Goal: Task Accomplishment & Management: Manage account settings

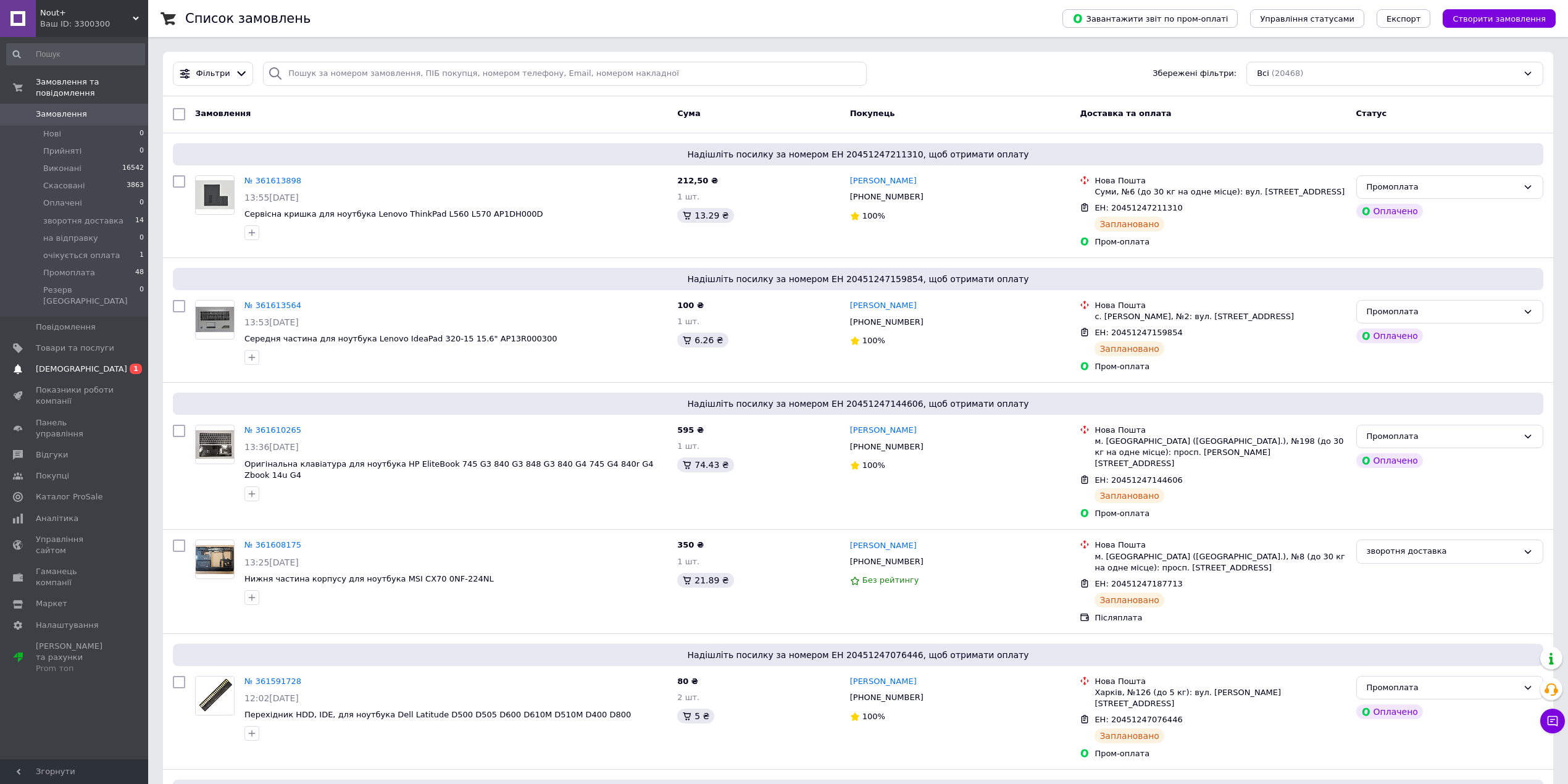
click at [109, 364] on span "[DEMOGRAPHIC_DATA]" at bounding box center [75, 370] width 78 height 11
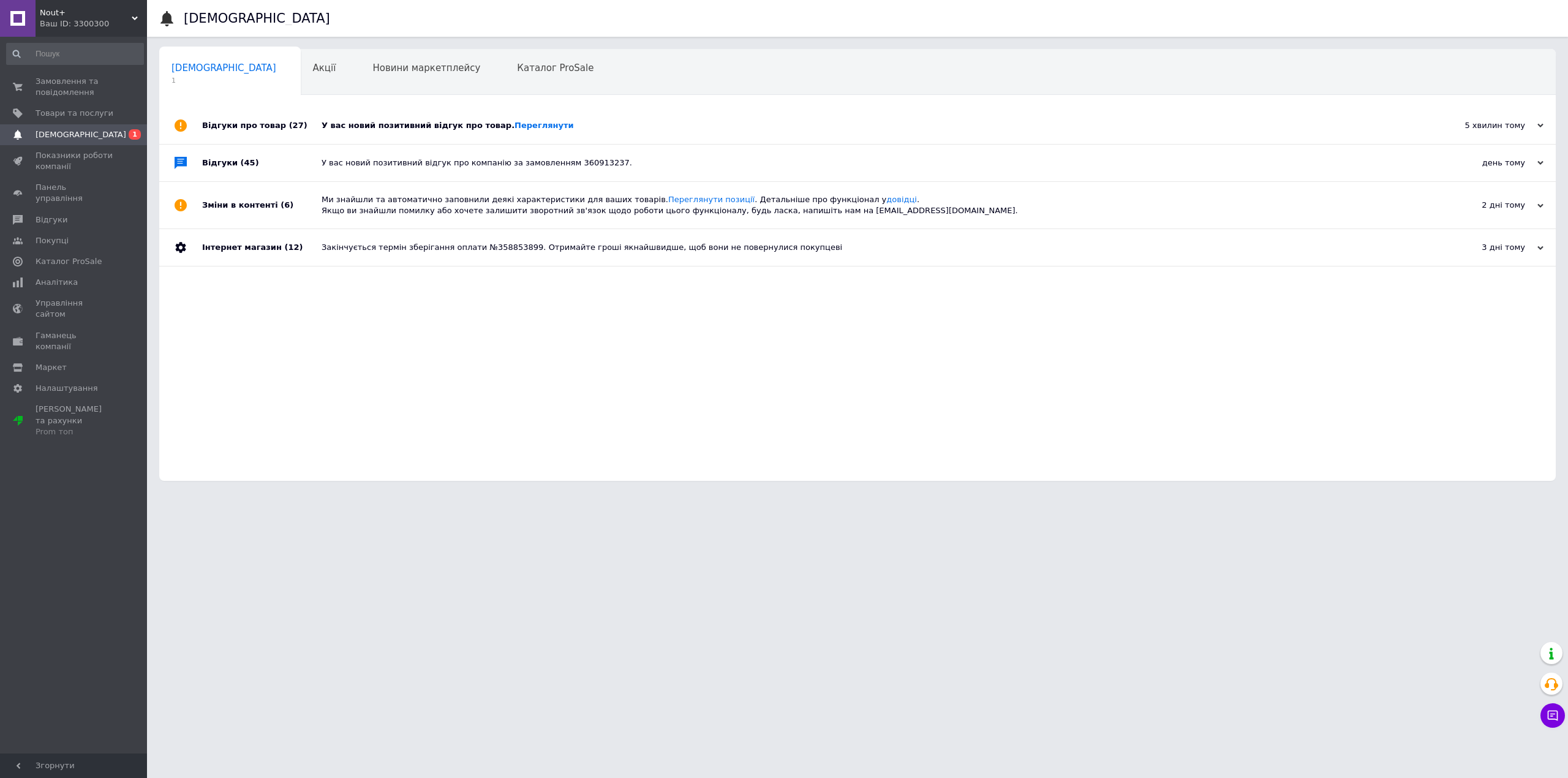
click at [730, 122] on div "У вас новий позитивний відгук про товар. Переглянути" at bounding box center [871, 126] width 1100 height 11
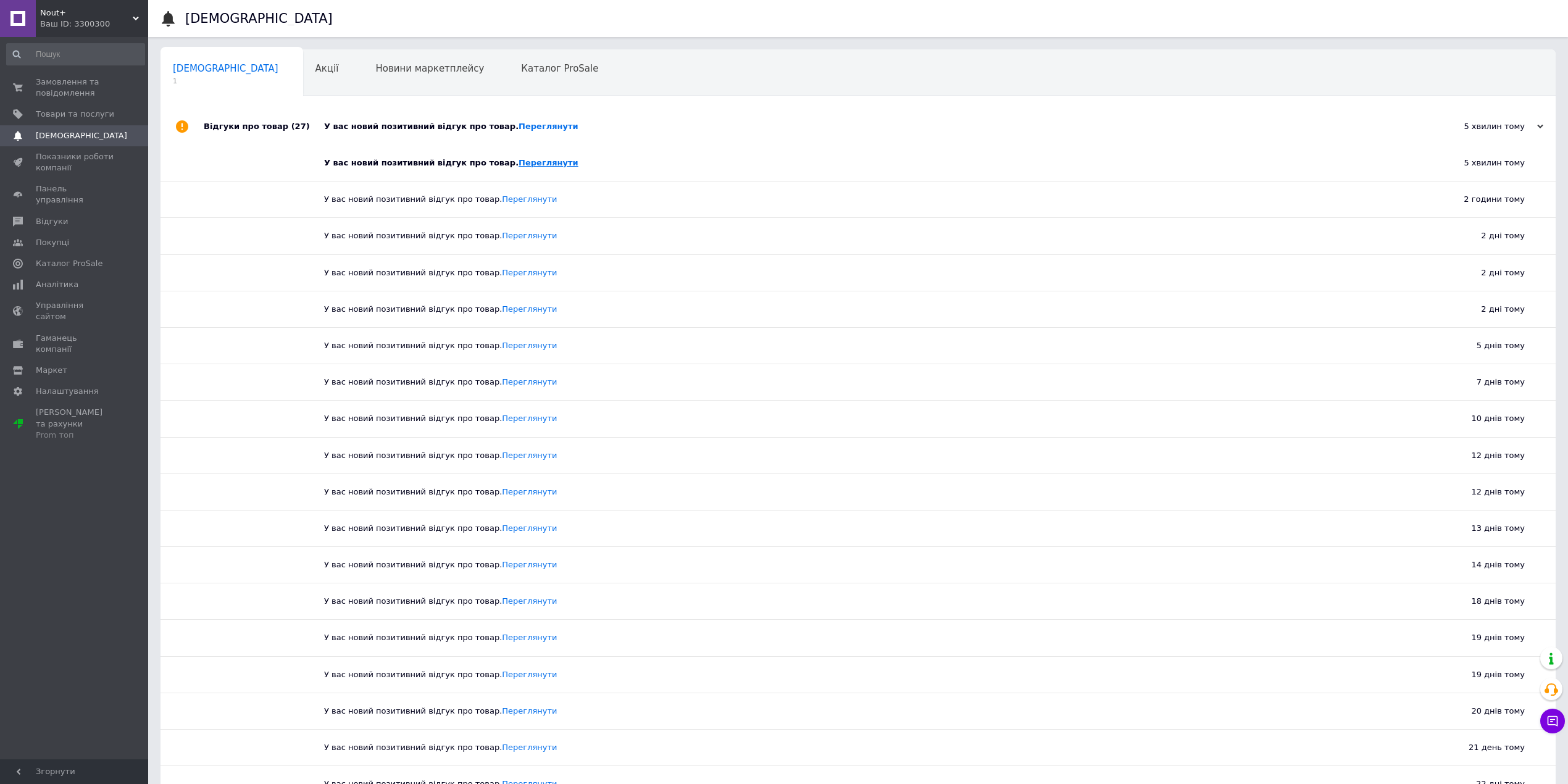
click at [526, 167] on link "Переглянути" at bounding box center [548, 162] width 60 height 9
click at [116, 90] on span "0 0" at bounding box center [131, 87] width 34 height 22
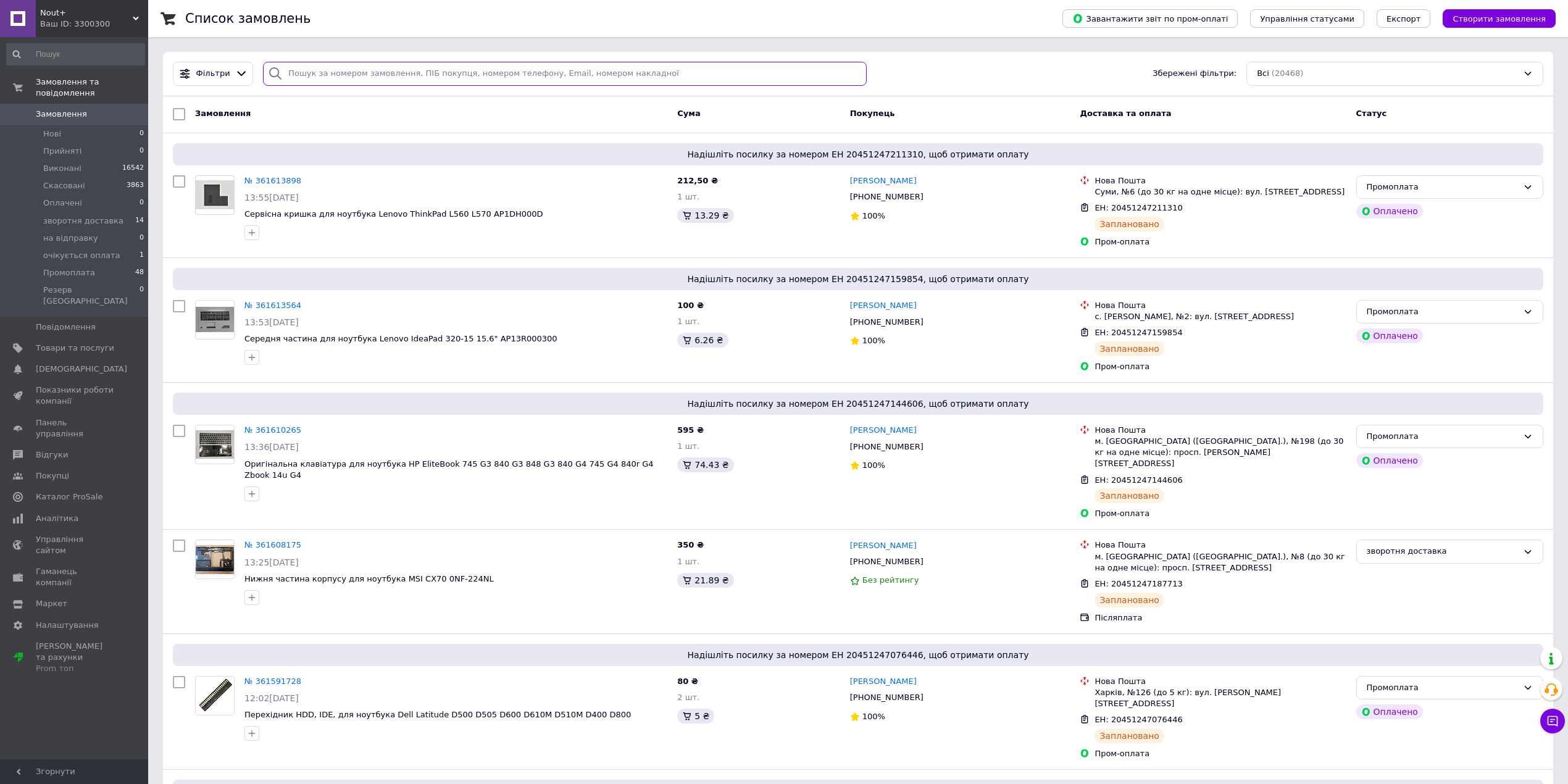
click at [435, 78] on input "search" at bounding box center [565, 74] width 604 height 24
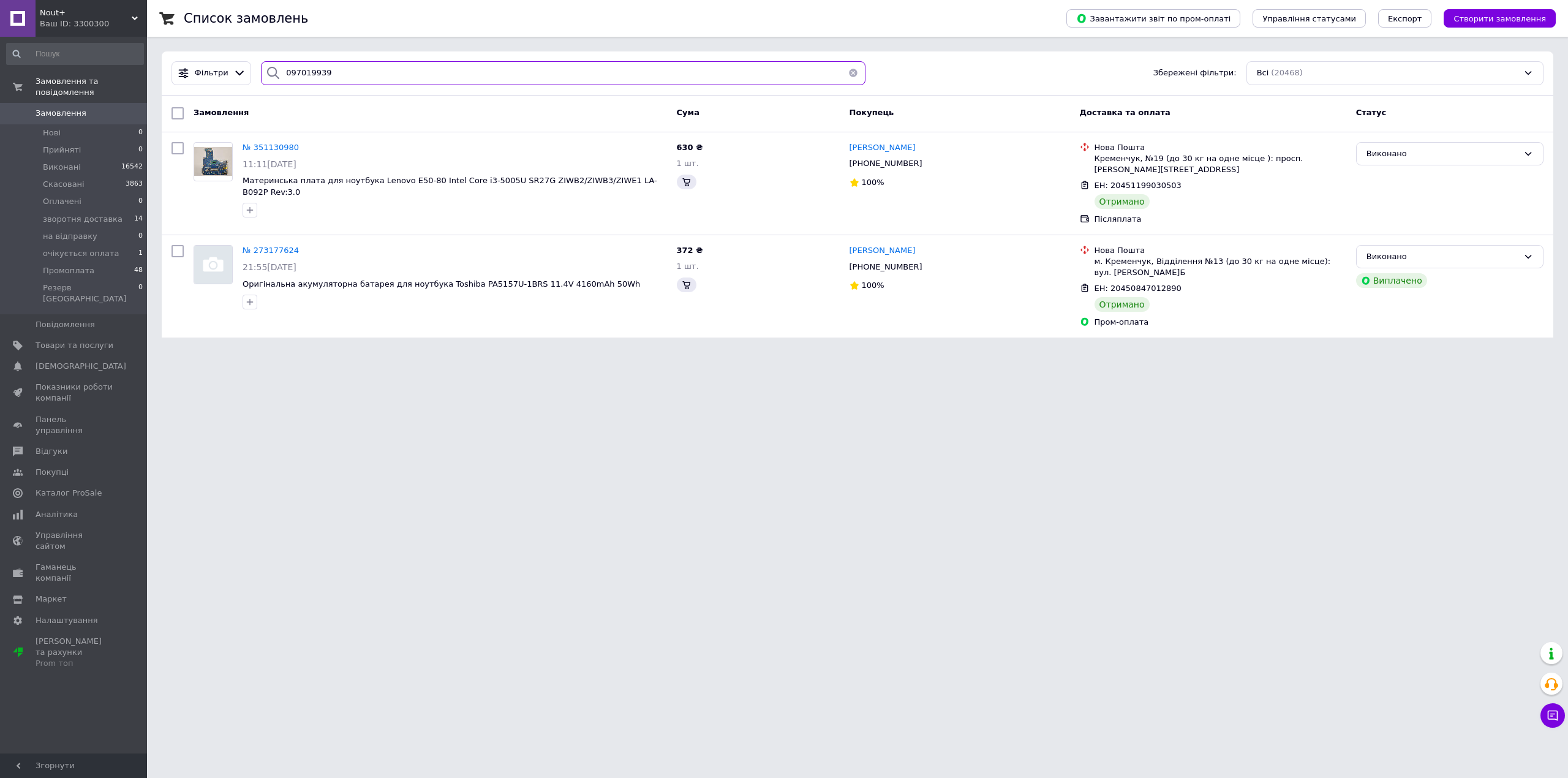
type input "0970199393"
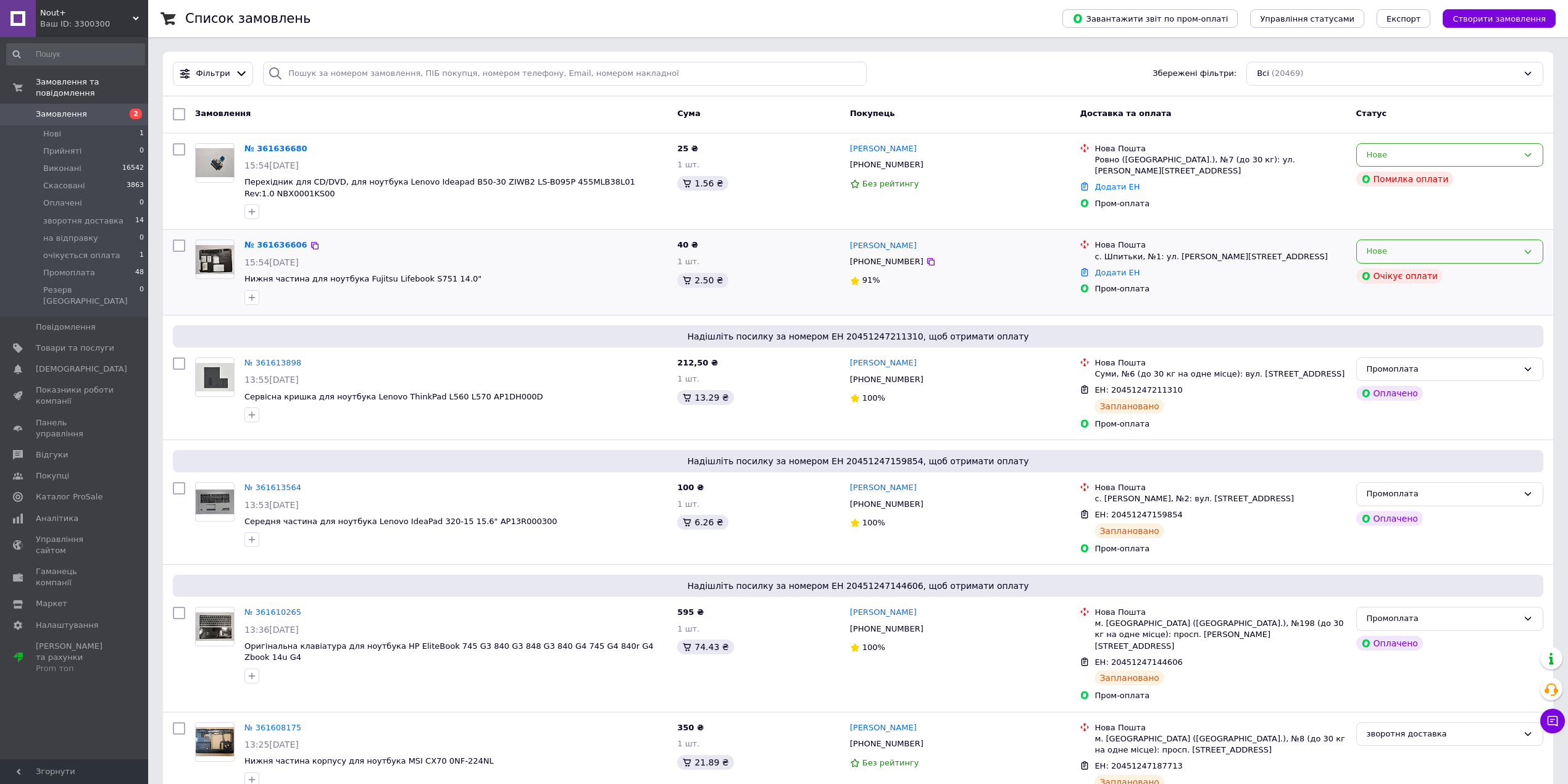
click at [1425, 245] on div "Нове" at bounding box center [1442, 251] width 151 height 13
click at [1421, 301] on li "очікується оплата" at bounding box center [1450, 313] width 186 height 23
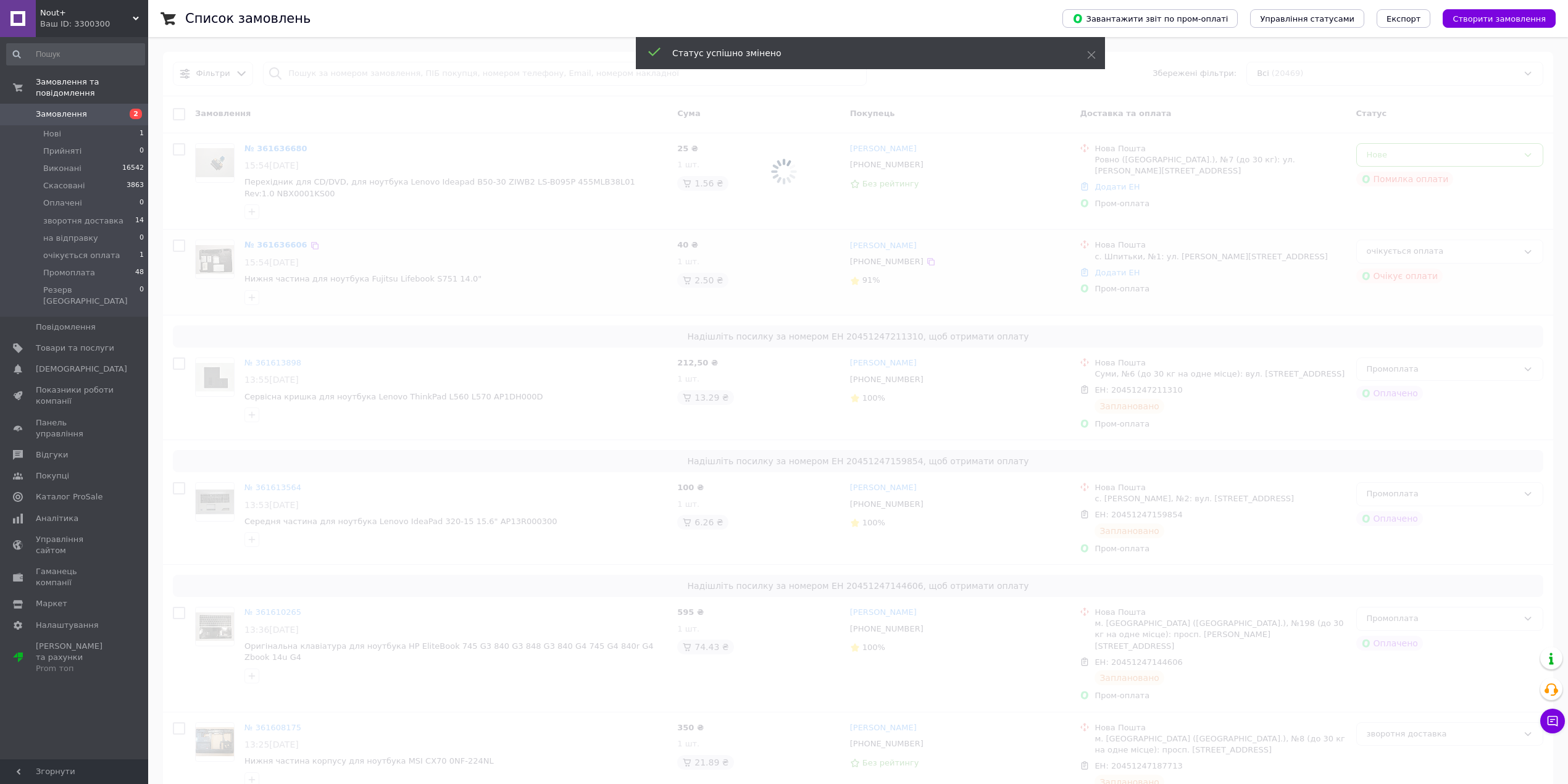
click at [1464, 158] on span at bounding box center [784, 171] width 1568 height 342
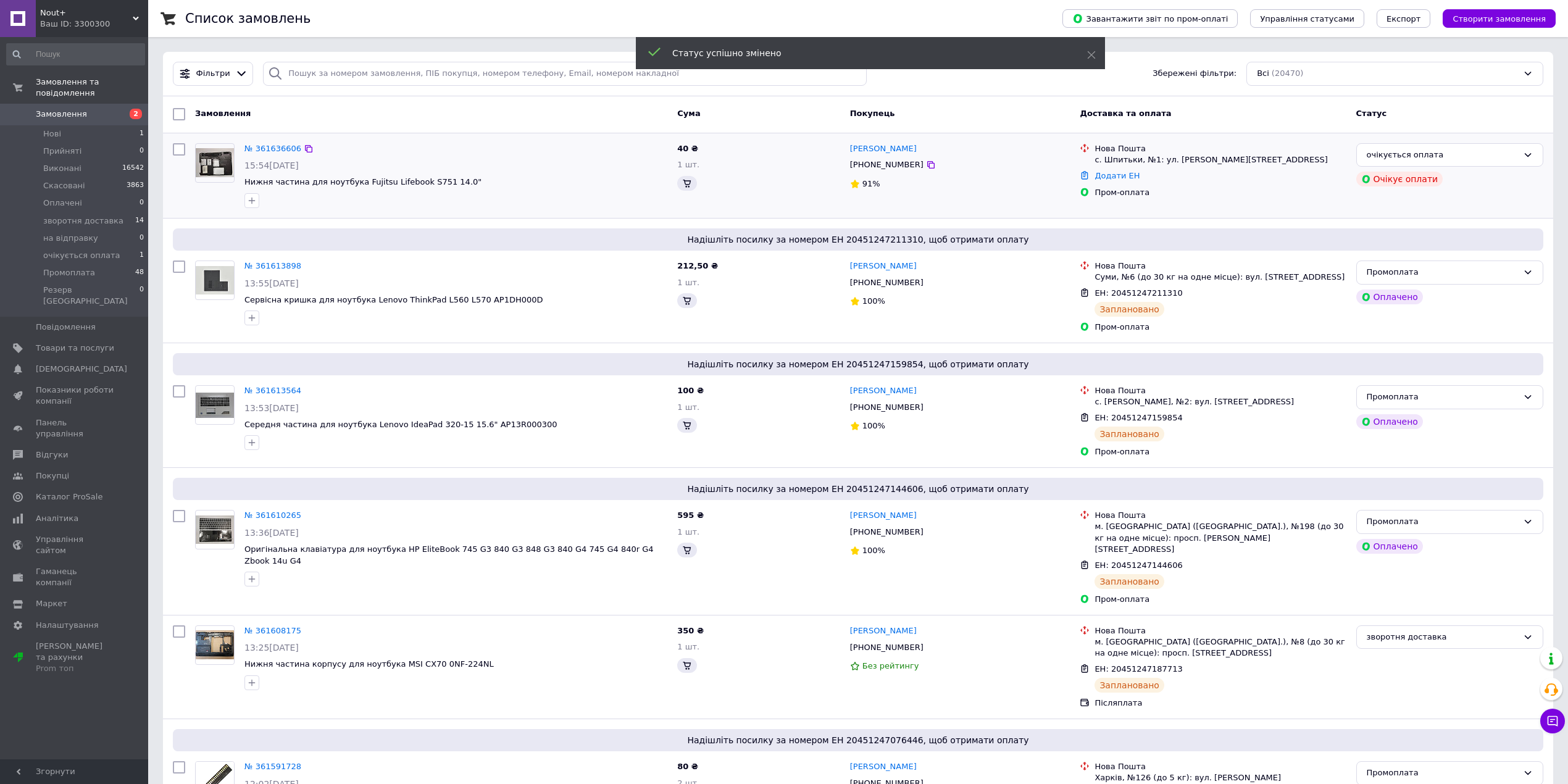
click at [1462, 158] on div "очікується оплата" at bounding box center [1442, 155] width 151 height 13
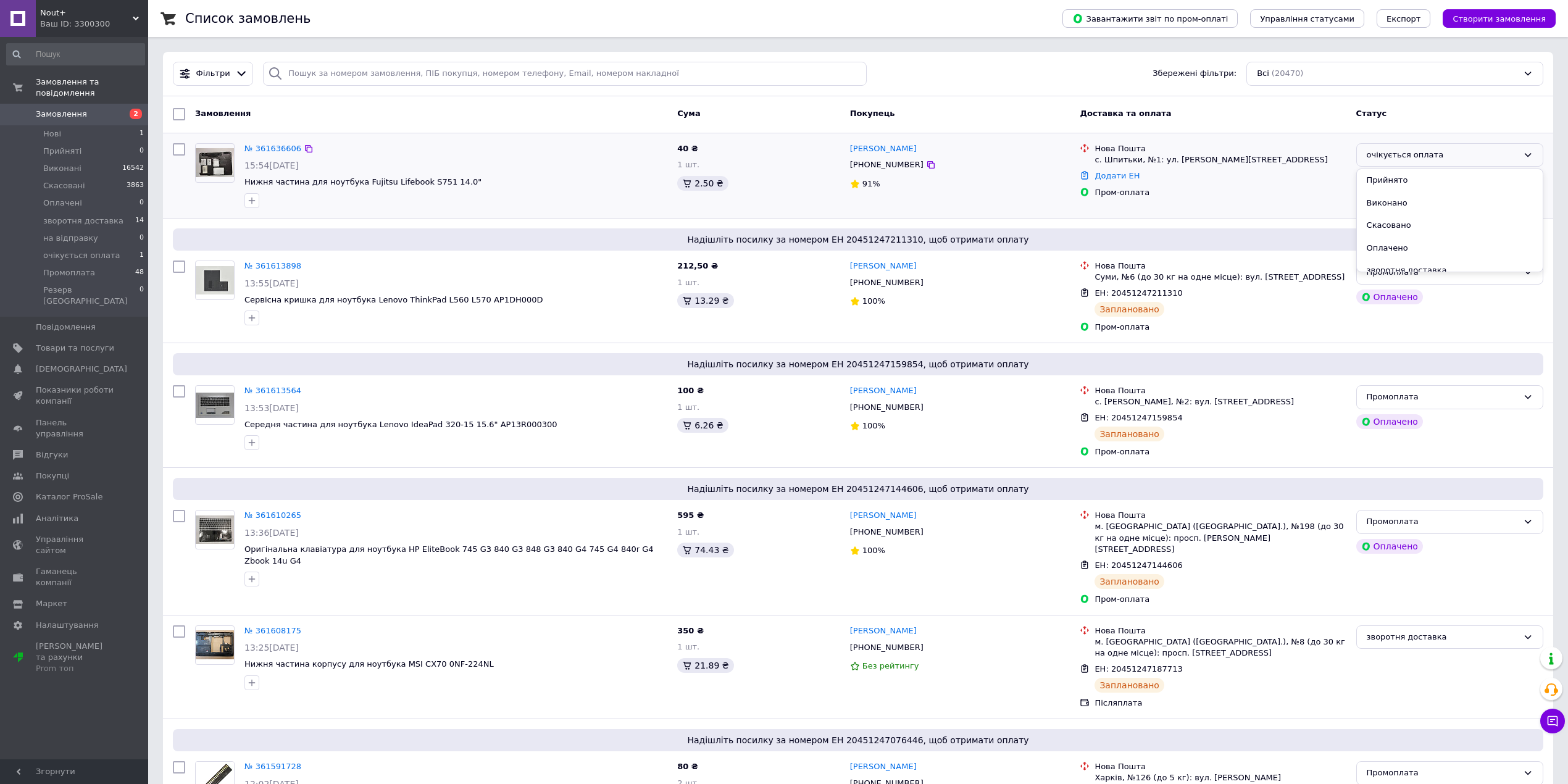
click at [1307, 166] on li "Нова Пошта с. Шпитьки, №1: ул. Покровская, 18" at bounding box center [1212, 154] width 266 height 27
click at [1447, 270] on div "Промоплата" at bounding box center [1442, 272] width 151 height 13
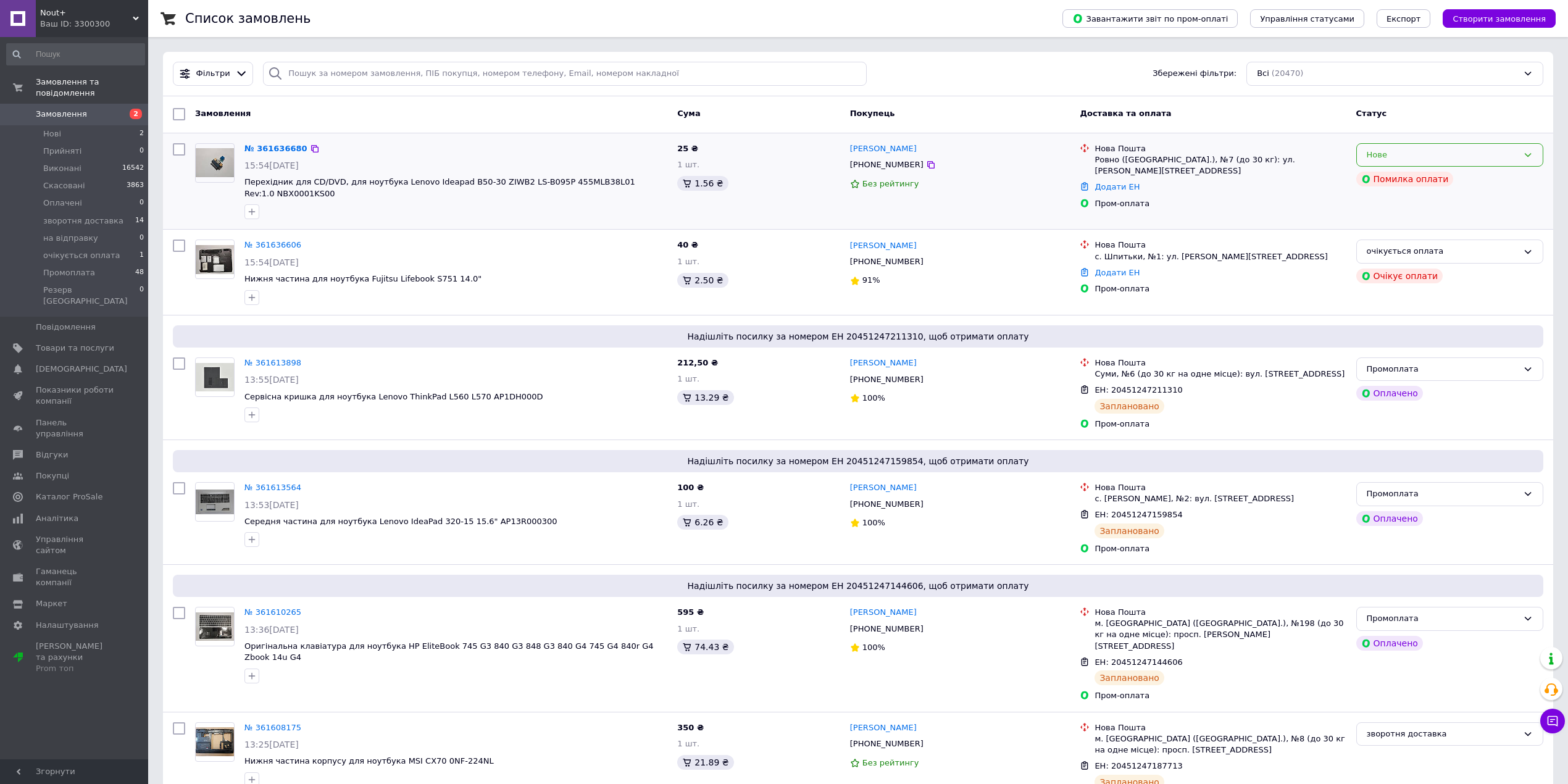
click at [1423, 154] on div "Нове" at bounding box center [1442, 155] width 151 height 13
click at [1430, 233] on li "очікується оплата" at bounding box center [1450, 234] width 186 height 23
click at [280, 240] on link "№ 361636606" at bounding box center [273, 244] width 57 height 9
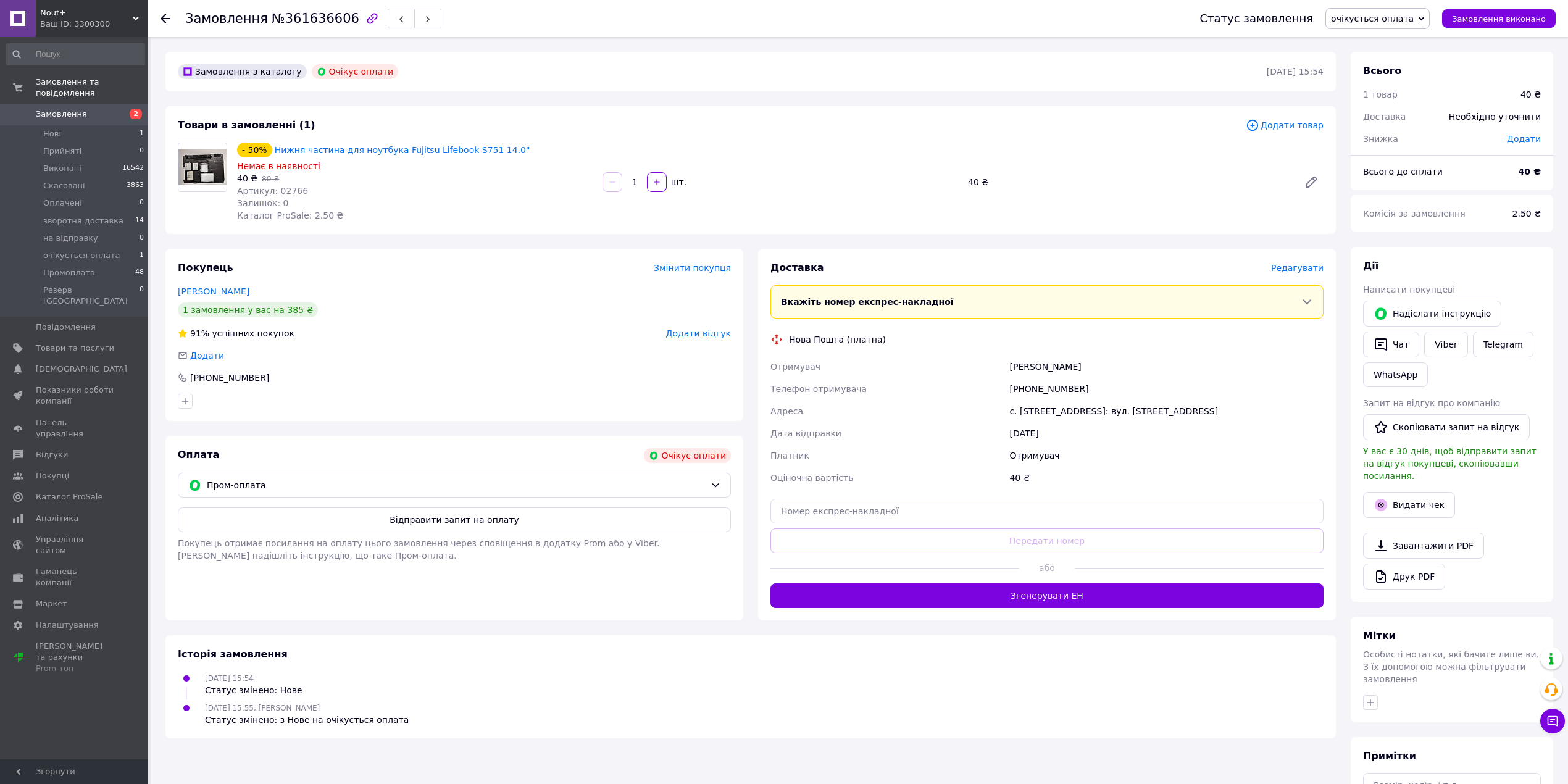
click at [164, 17] on use at bounding box center [166, 18] width 10 height 10
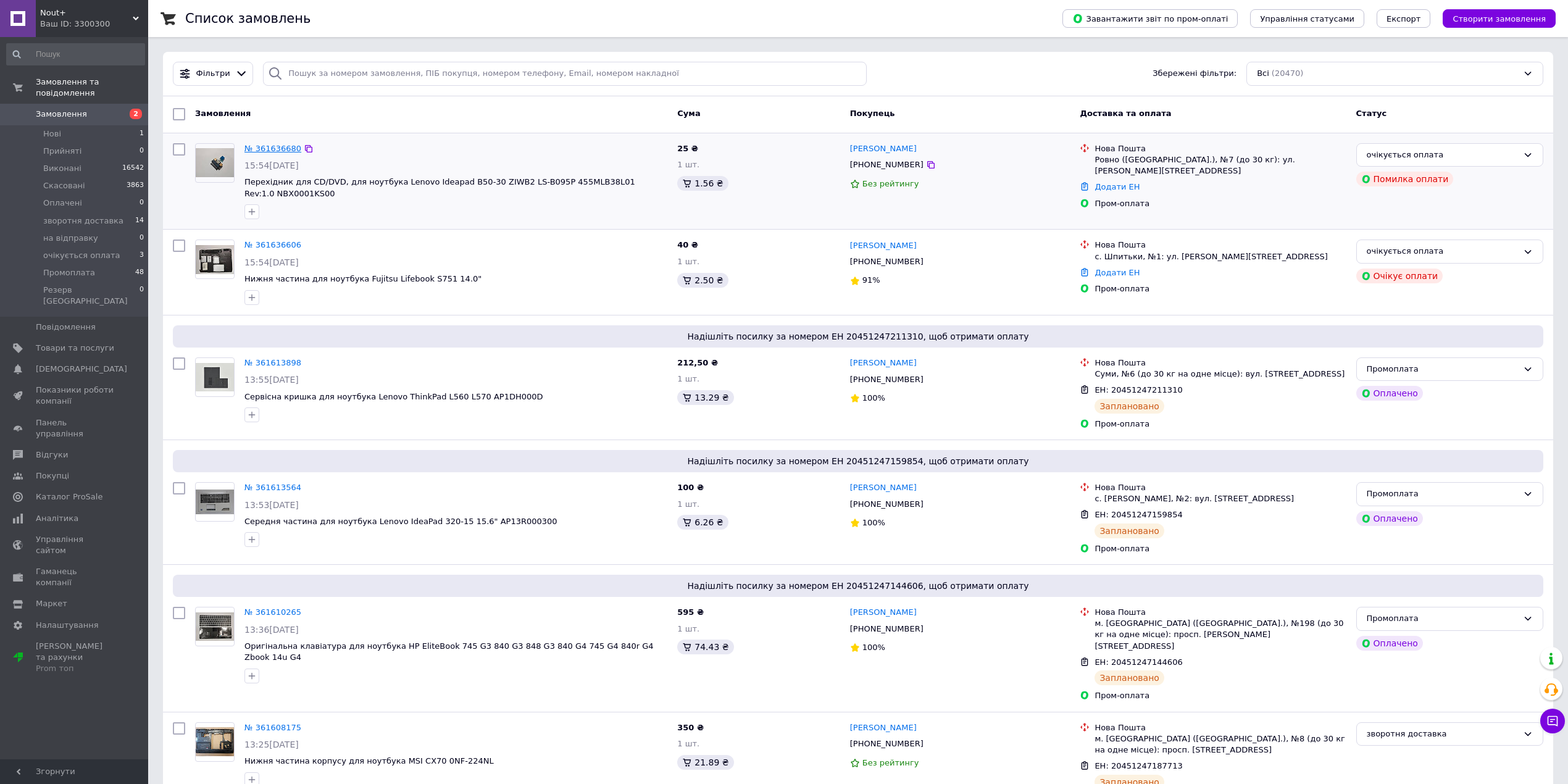
click at [280, 150] on link "№ 361636680" at bounding box center [273, 148] width 57 height 9
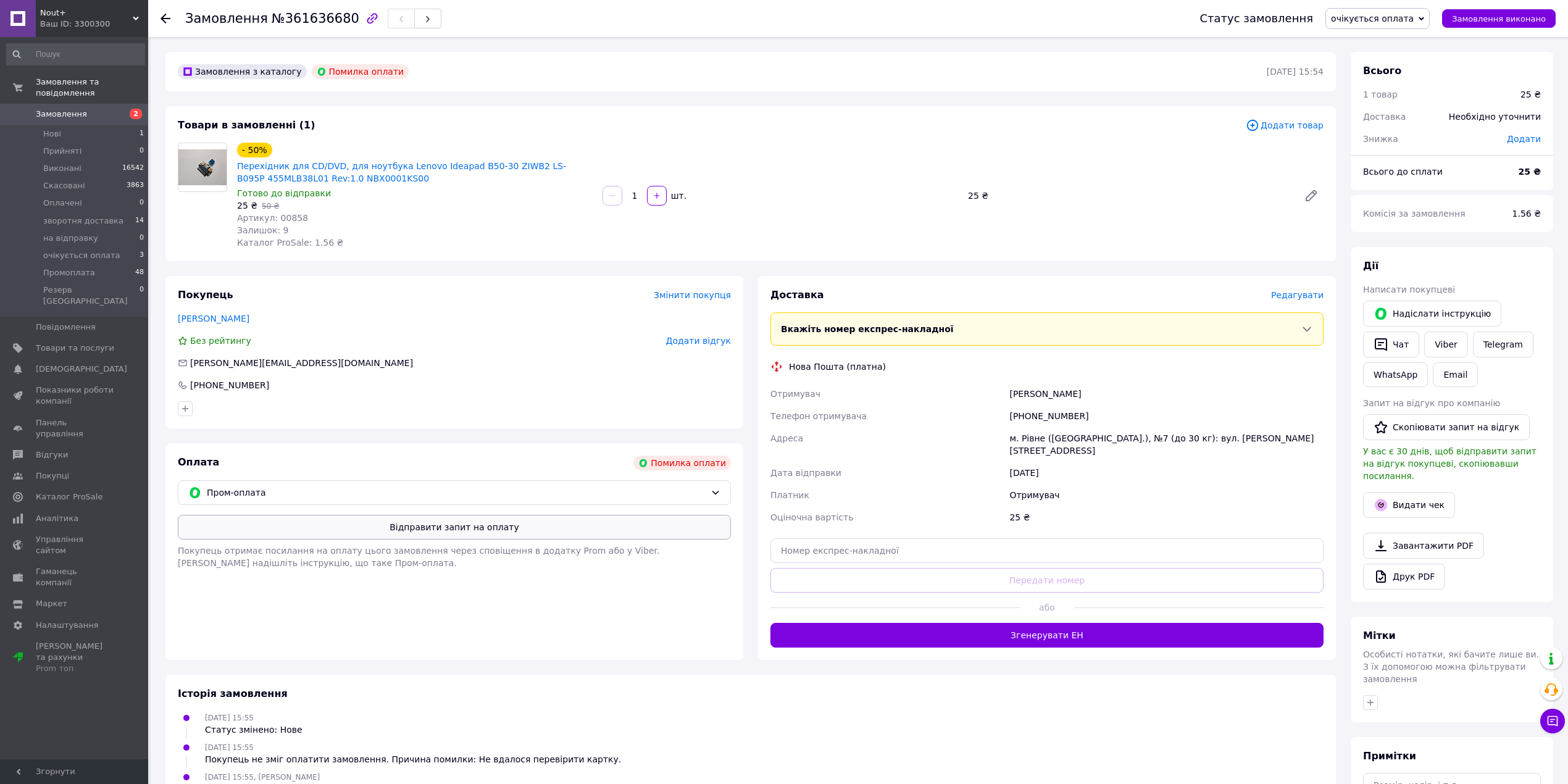
click at [486, 528] on button "Відправити запит на оплату" at bounding box center [454, 527] width 553 height 25
click at [166, 16] on icon at bounding box center [166, 18] width 10 height 10
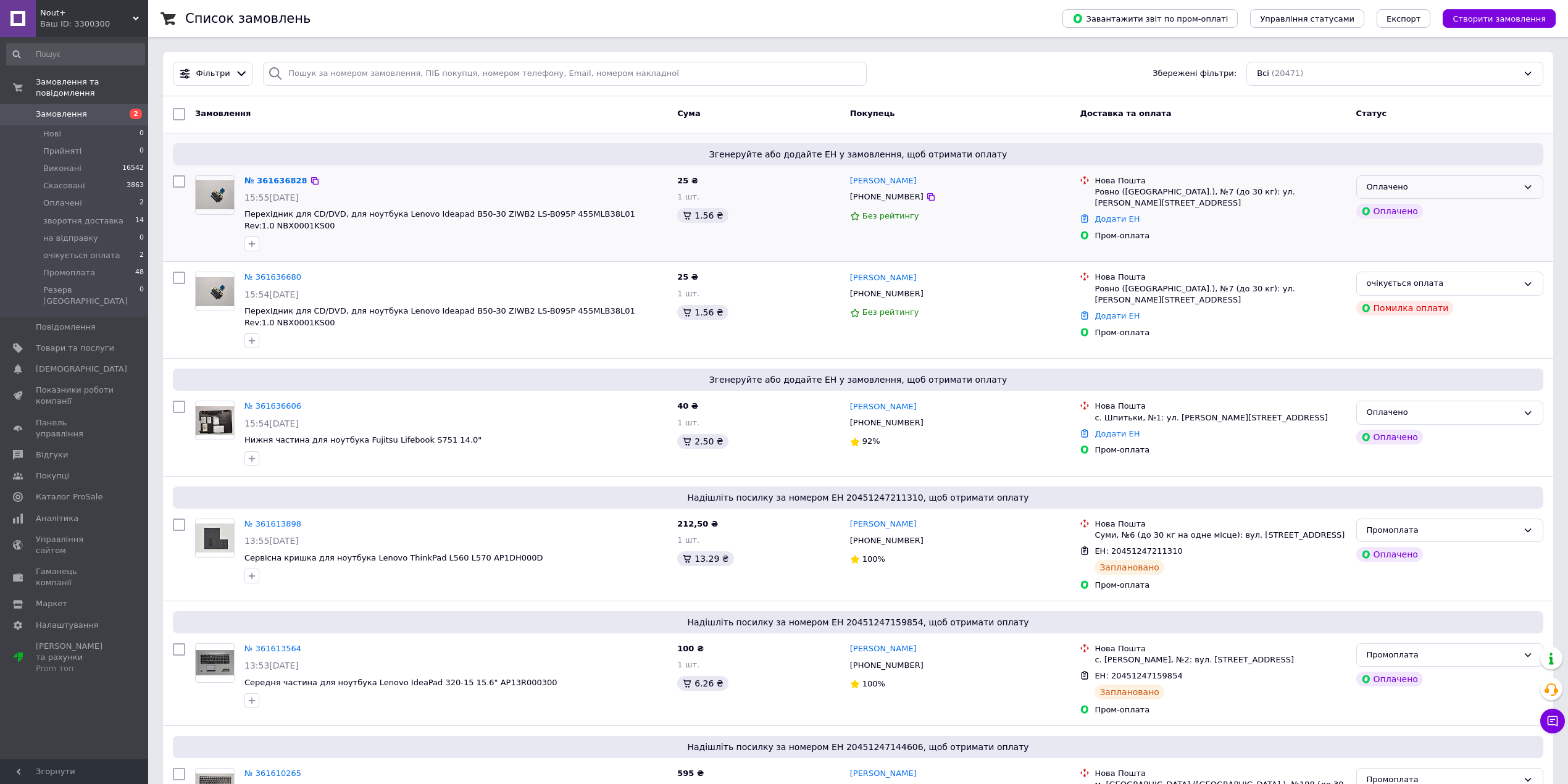
click at [1452, 191] on div "Оплачено" at bounding box center [1442, 187] width 151 height 13
click at [1442, 225] on li "на відправку" at bounding box center [1450, 225] width 186 height 23
click at [1472, 280] on div "очікується оплата" at bounding box center [1450, 284] width 187 height 24
click at [1417, 346] on li "Скасовано" at bounding box center [1450, 354] width 186 height 23
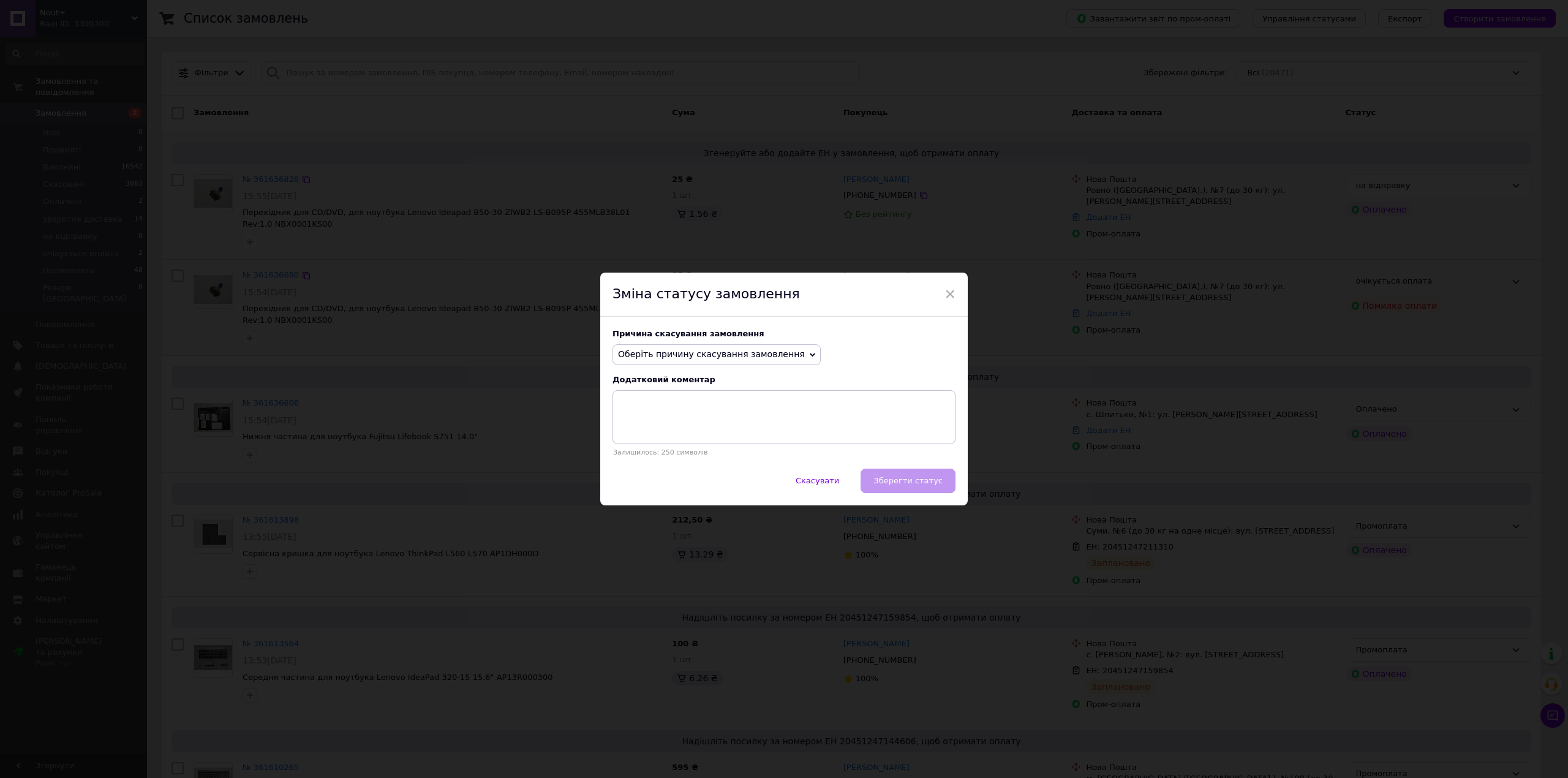
click at [702, 355] on span "Оберіть причину скасування замовлення" at bounding box center [712, 354] width 187 height 10
click at [707, 414] on li "Оплата не надійшла" at bounding box center [717, 413] width 207 height 17
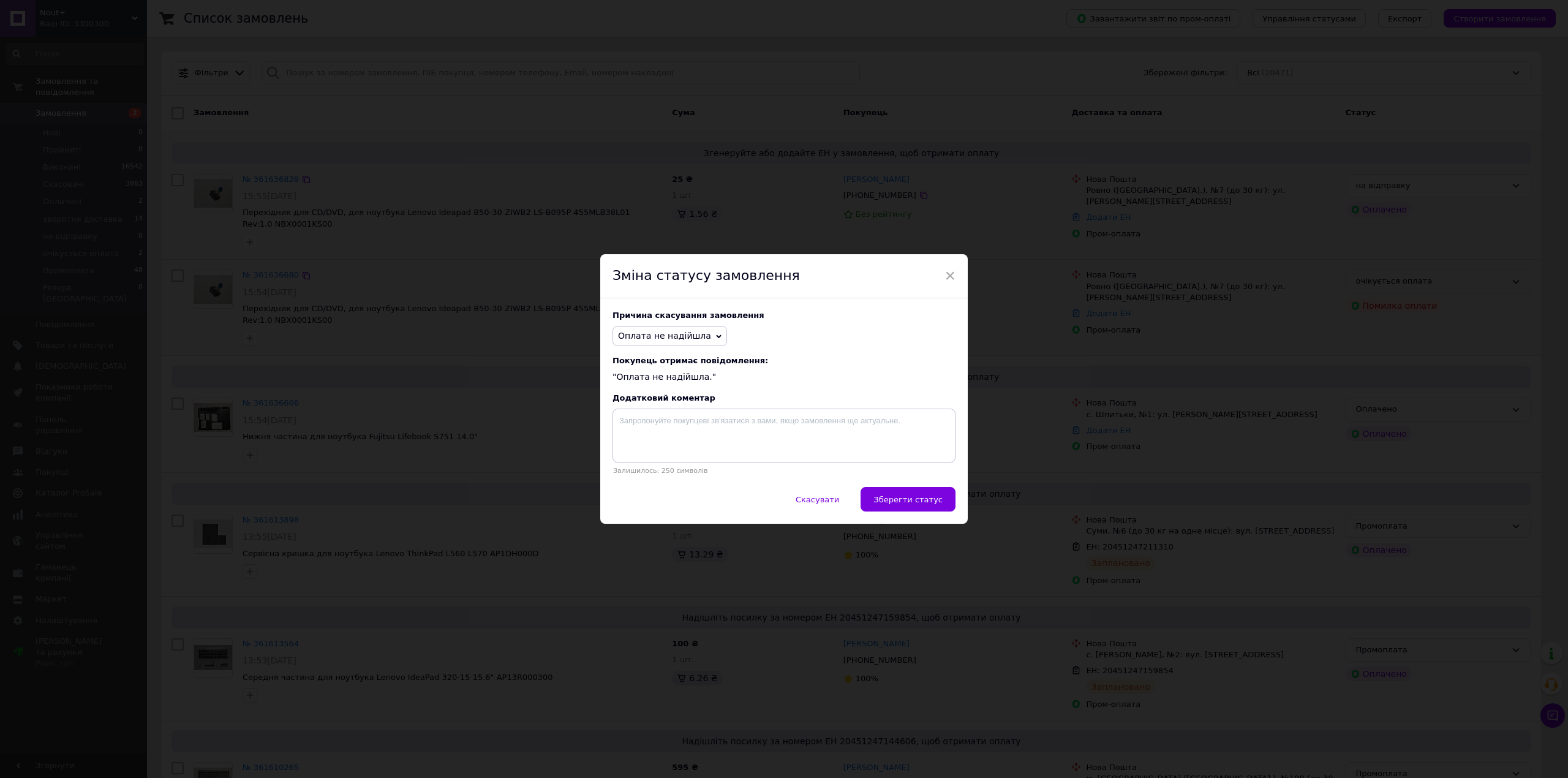
drag, startPoint x: 937, startPoint y: 501, endPoint x: 723, endPoint y: 569, distance: 224.5
click at [937, 502] on span "Зберегти статус" at bounding box center [908, 499] width 69 height 9
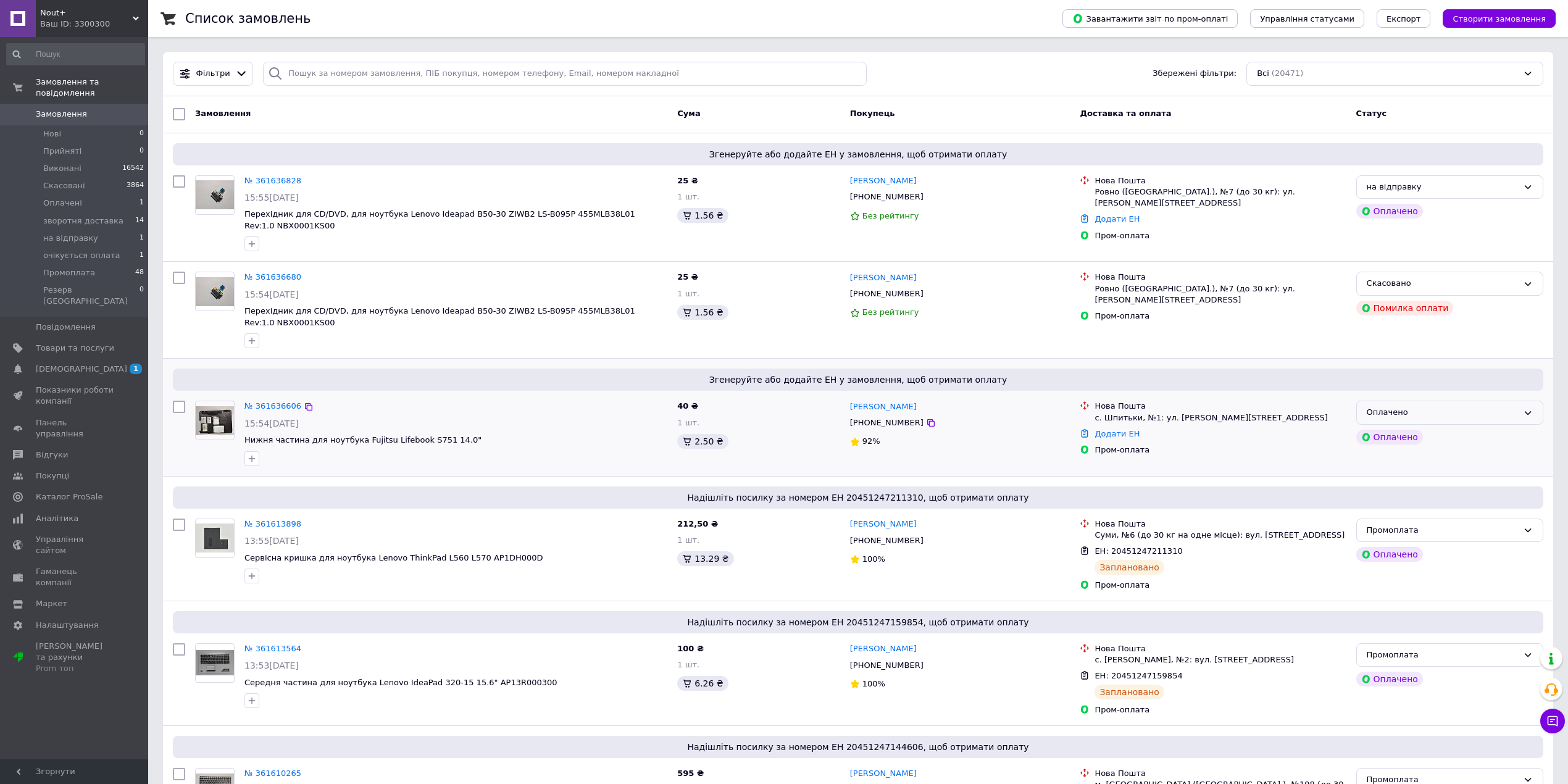
click at [1453, 406] on div "Оплачено" at bounding box center [1442, 413] width 151 height 13
click at [1427, 440] on li "на відправку" at bounding box center [1450, 451] width 186 height 23
click at [270, 181] on link "№ 361636828" at bounding box center [273, 180] width 57 height 9
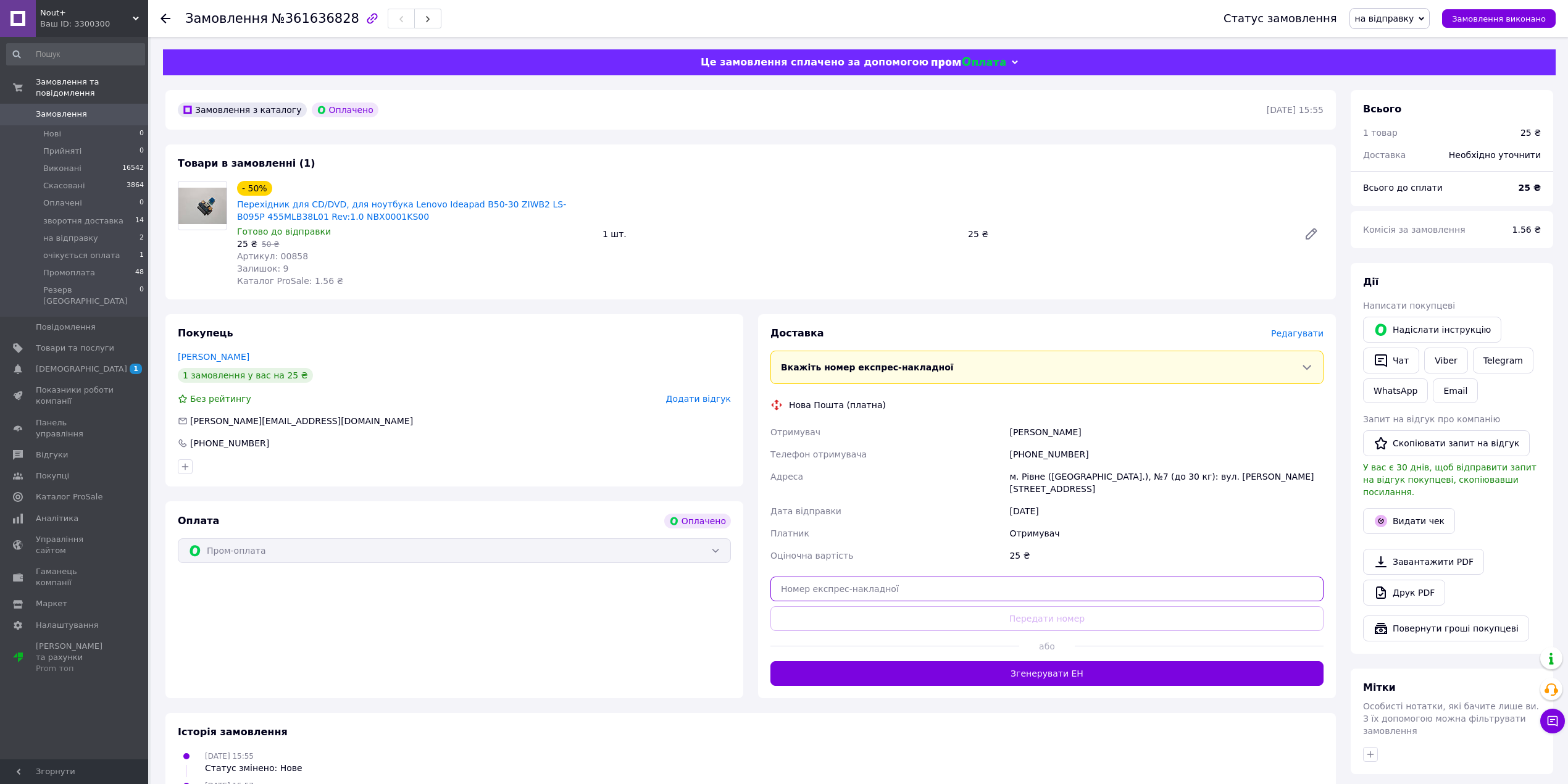
click at [1017, 577] on input "text" at bounding box center [1046, 589] width 553 height 25
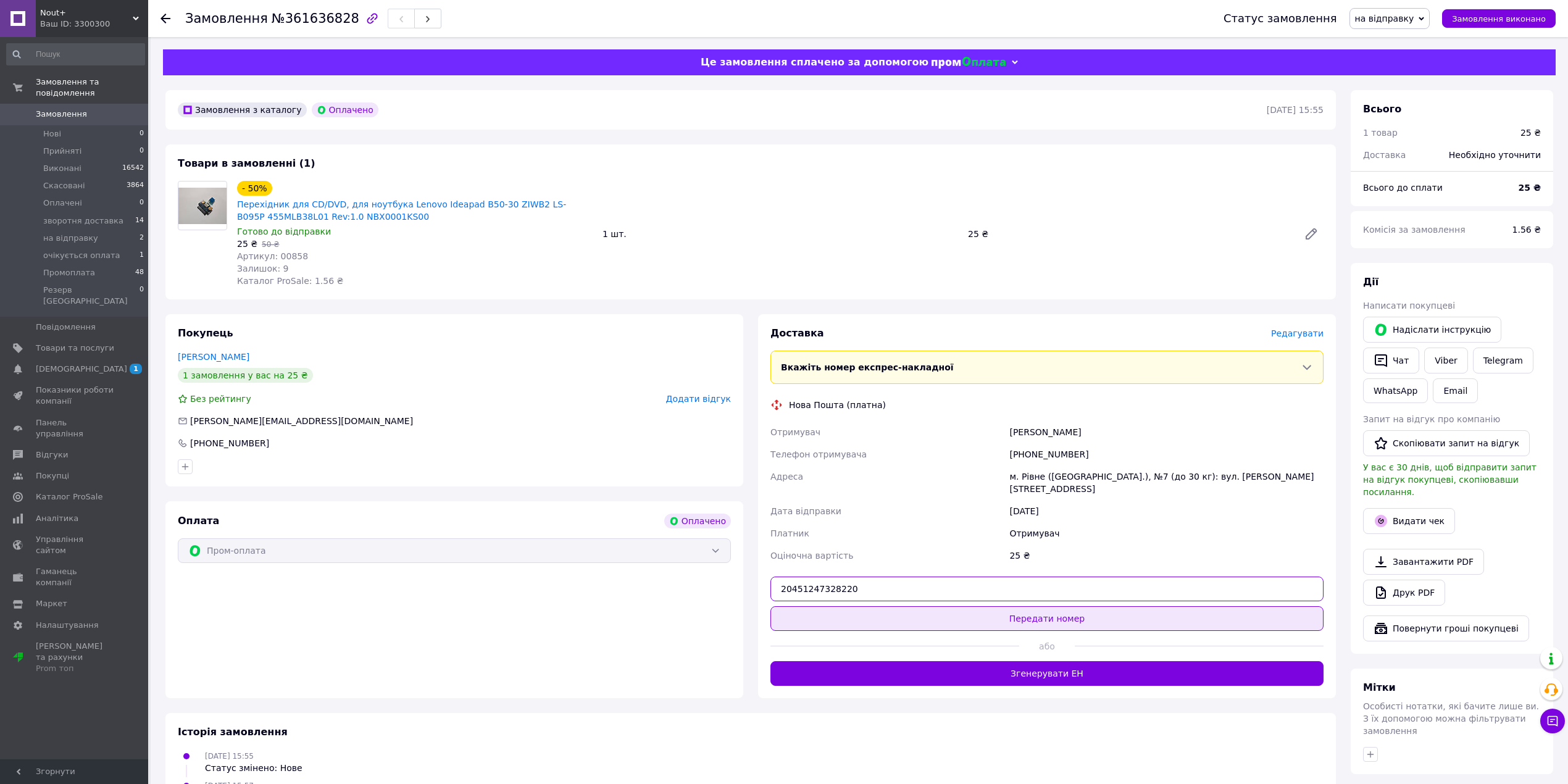
type input "20451247328220"
click at [1011, 606] on button "Передати номер" at bounding box center [1046, 618] width 553 height 25
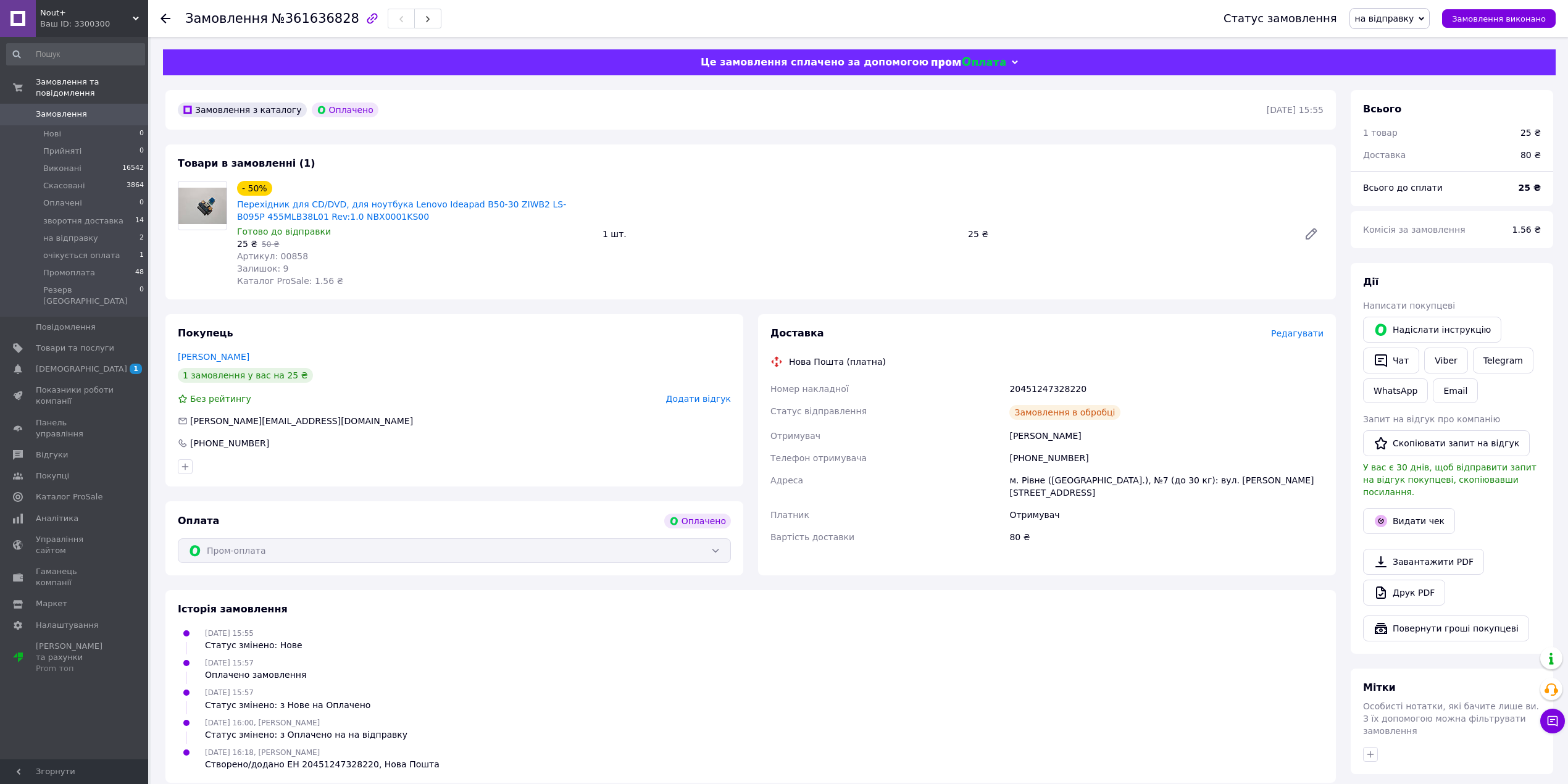
click at [1037, 389] on div "20451247328220" at bounding box center [1166, 389] width 319 height 22
copy div "20451247328220"
click at [1392, 20] on span "на відправку" at bounding box center [1385, 18] width 59 height 10
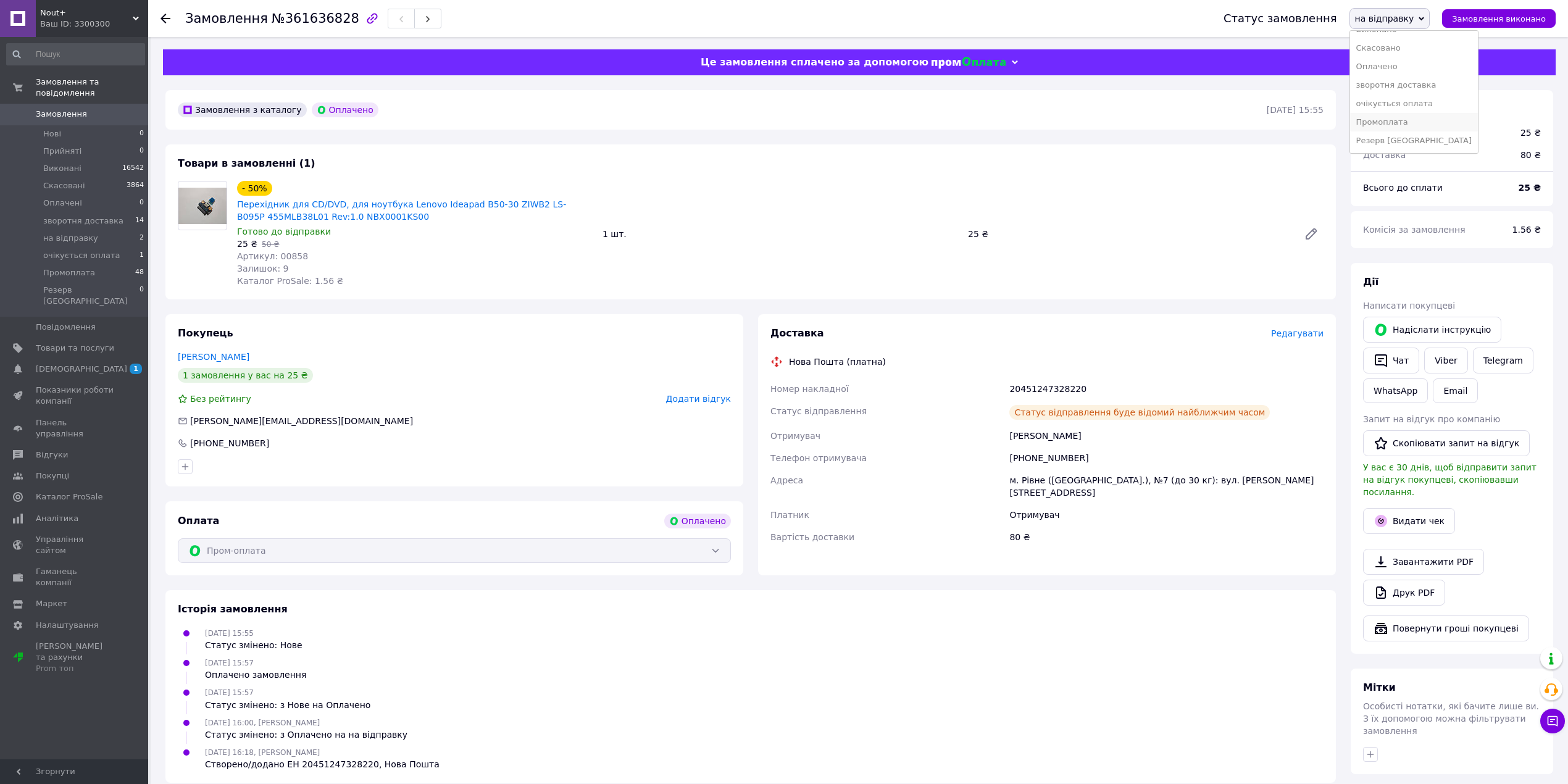
click at [1408, 122] on li "Промоплата" at bounding box center [1414, 122] width 128 height 18
click at [1390, 366] on button "Чат" at bounding box center [1390, 360] width 56 height 26
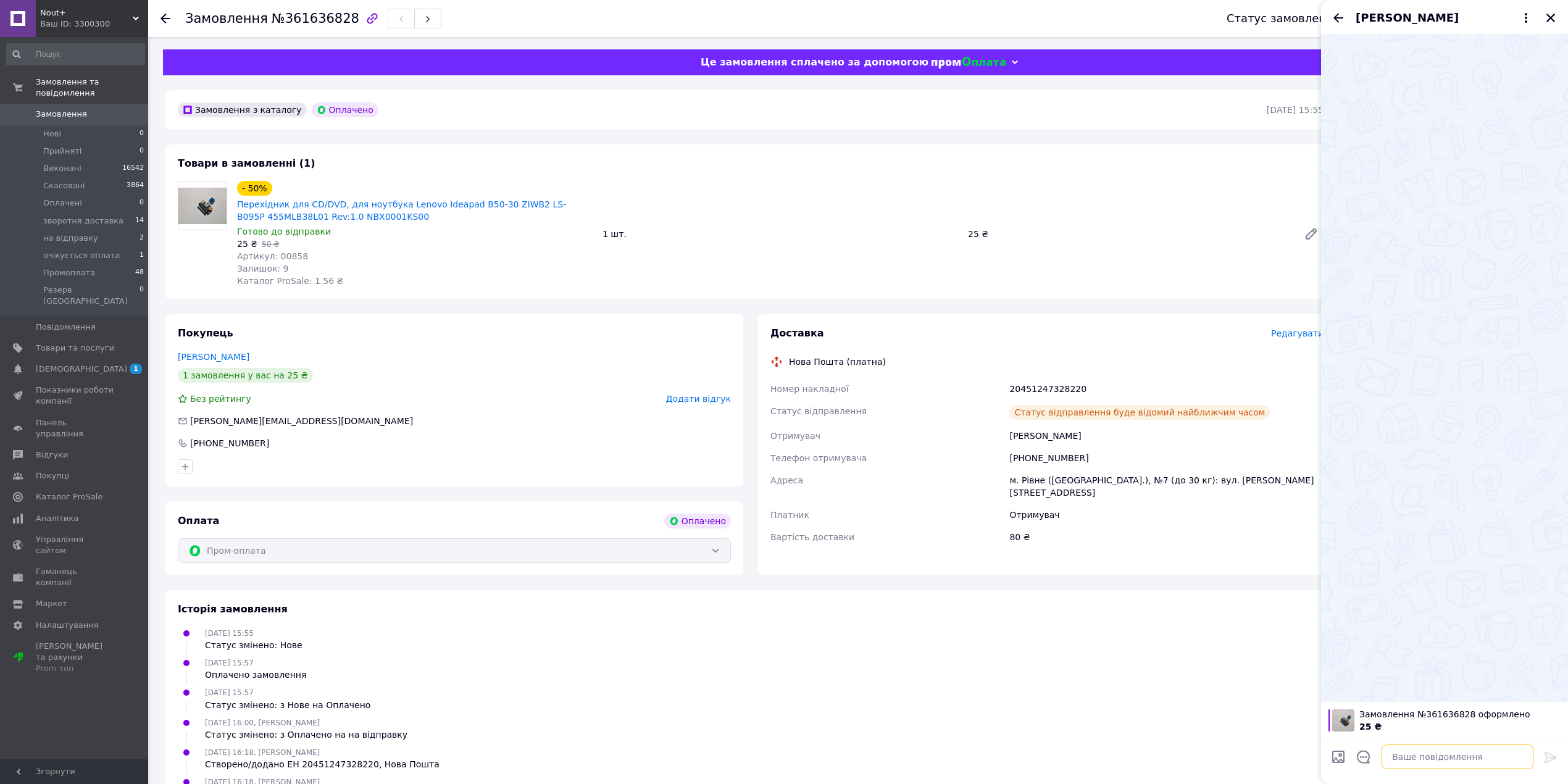
click at [1453, 758] on textarea at bounding box center [1457, 756] width 152 height 25
paste textarea "Ваше замовлення опрацьоване та буде відправлено сьогодні, номер ттн для відстеж…"
type textarea "Ваше замовлення опрацьоване та буде відправлено сьогодні, номер ттн для відстеж…"
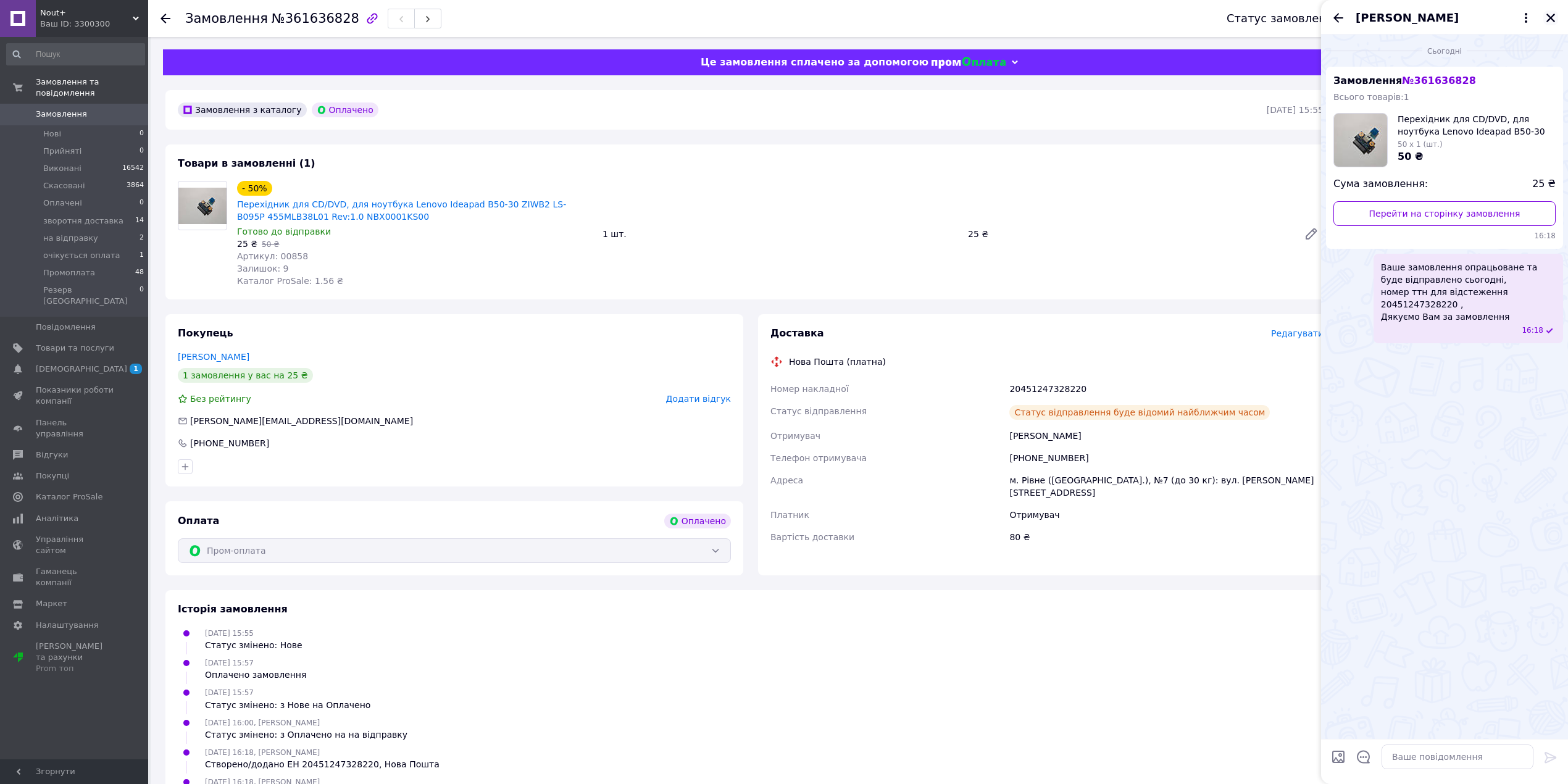
click at [1549, 15] on icon "Закрити" at bounding box center [1551, 18] width 9 height 9
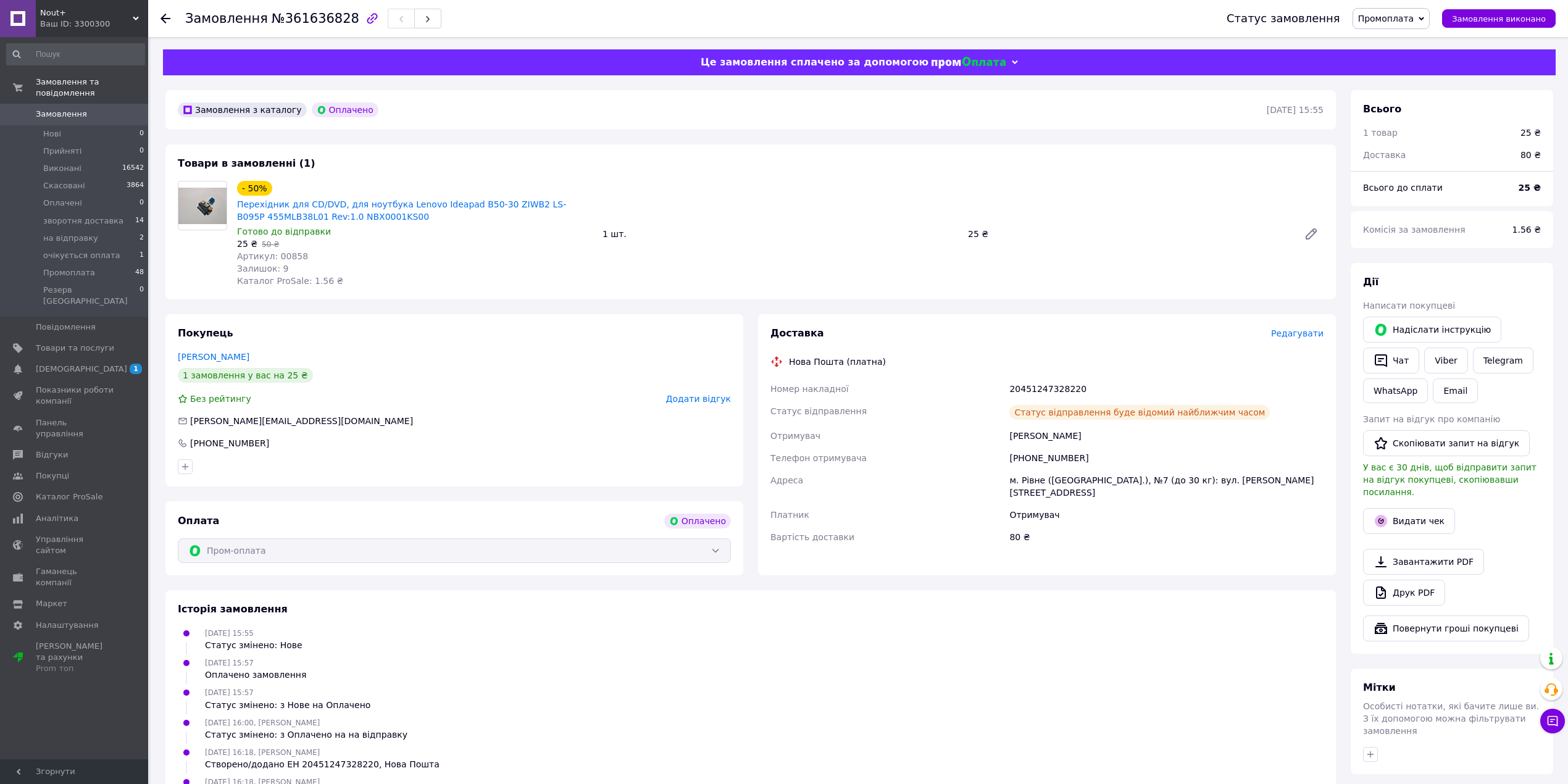
click at [163, 15] on use at bounding box center [166, 18] width 10 height 10
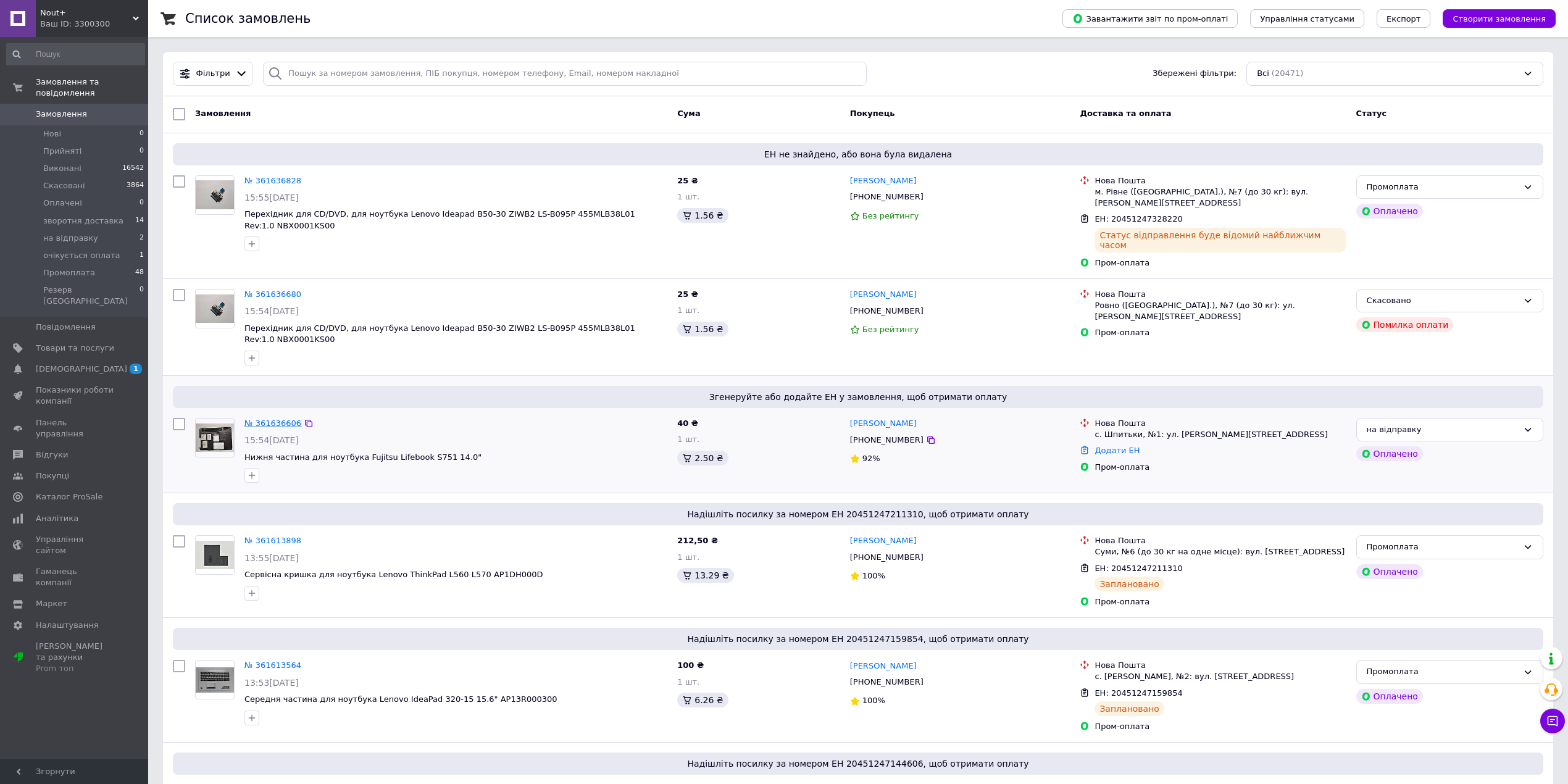
click at [270, 418] on link "№ 361636606" at bounding box center [273, 423] width 57 height 9
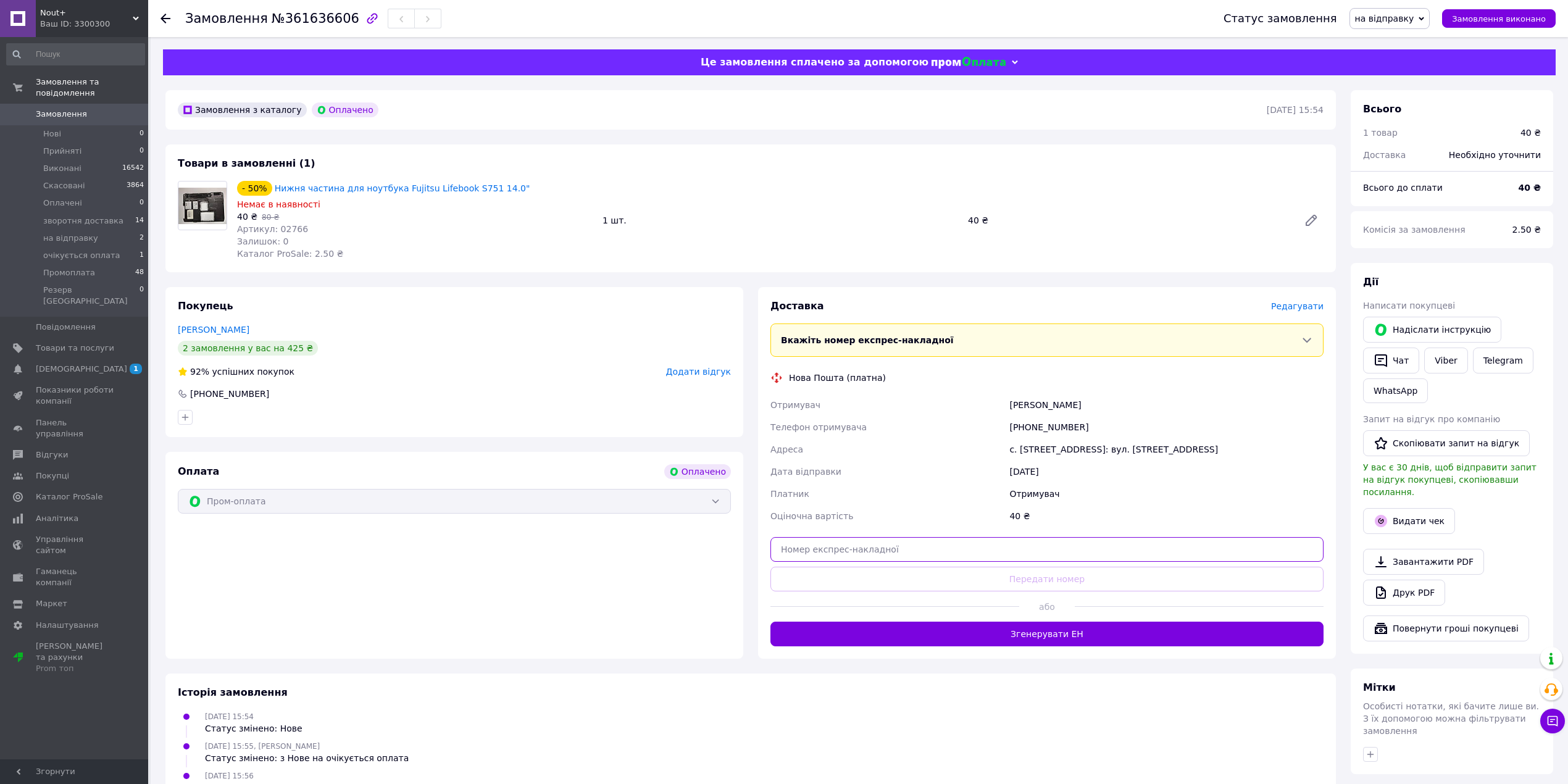
click at [872, 552] on input "text" at bounding box center [1046, 549] width 553 height 25
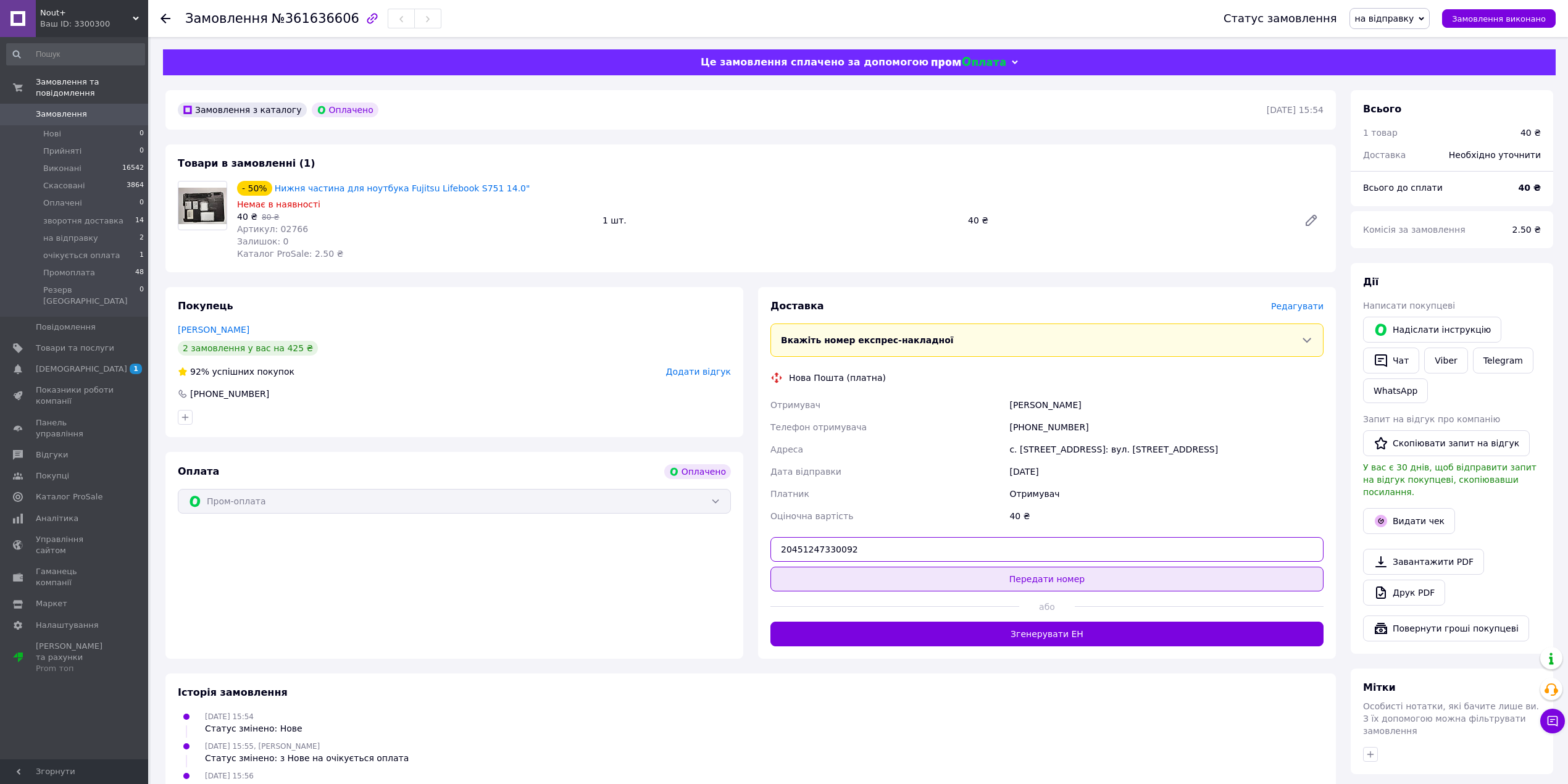
type input "20451247330092"
click at [874, 574] on button "Передати номер" at bounding box center [1046, 579] width 553 height 25
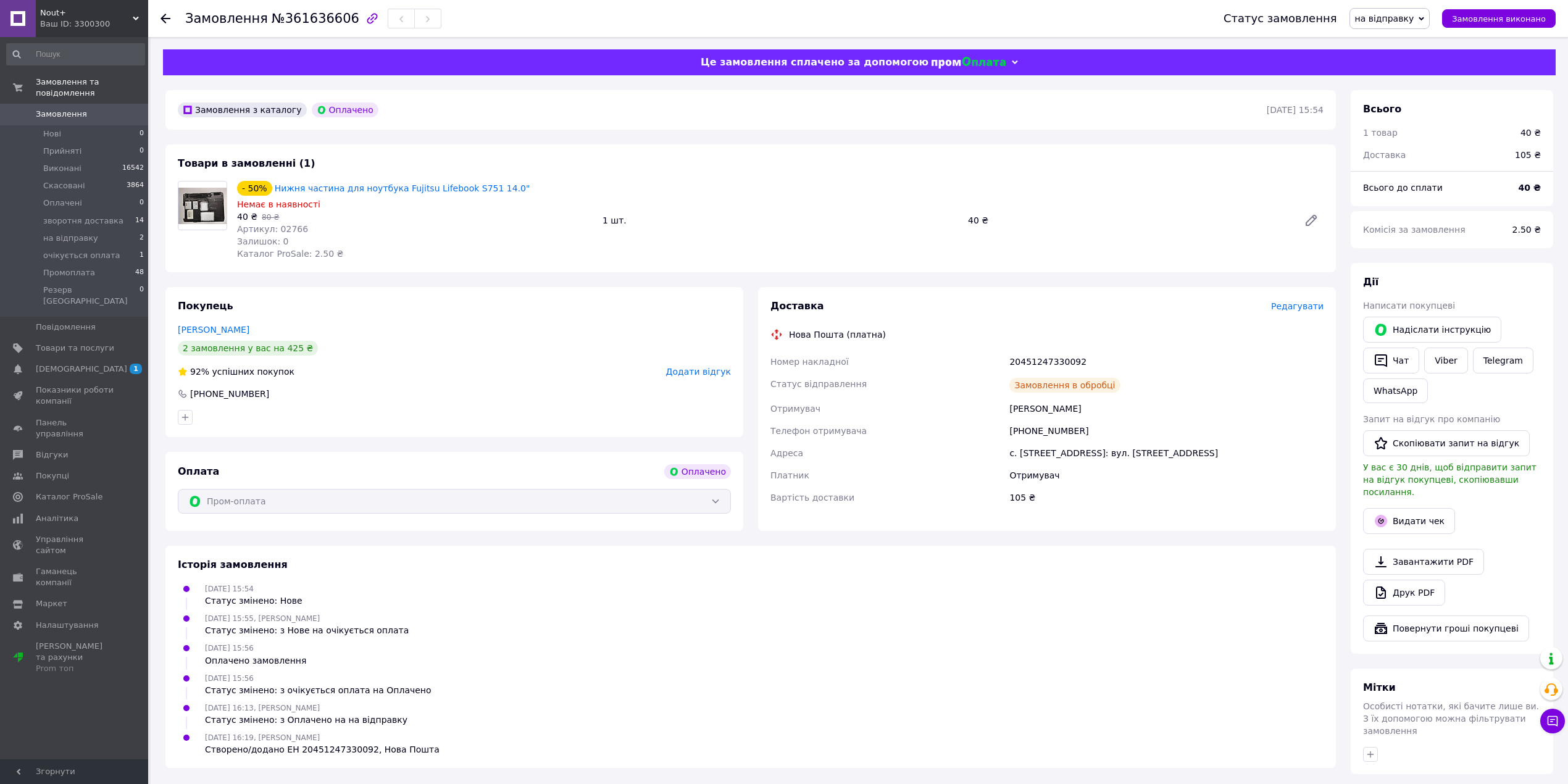
click at [1022, 361] on div "20451247330092" at bounding box center [1166, 361] width 319 height 22
copy div "20451247330092"
click at [1401, 359] on button "Чат" at bounding box center [1390, 360] width 56 height 26
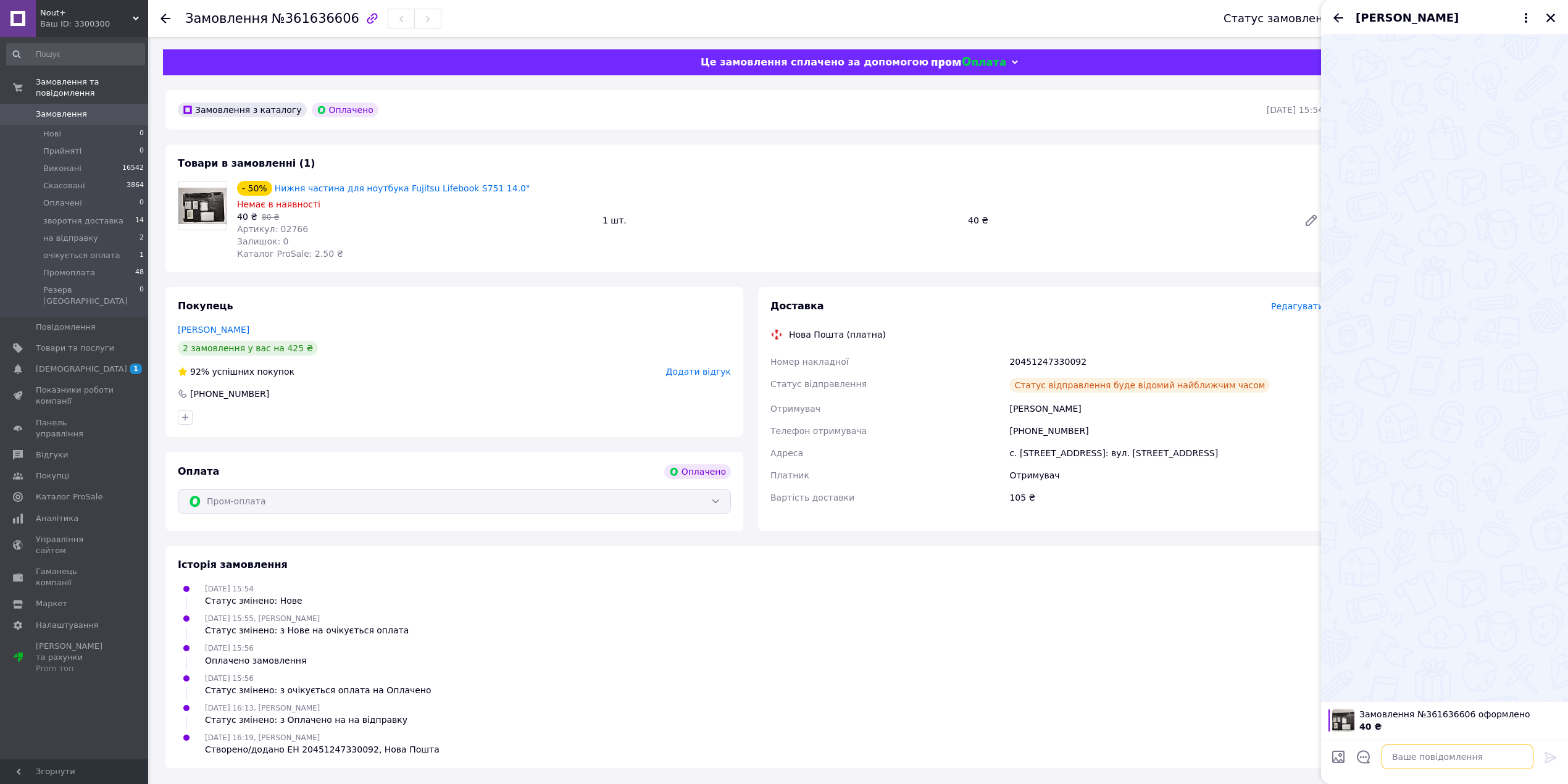
click at [1468, 753] on textarea at bounding box center [1457, 756] width 152 height 25
paste textarea "Ваше замовлення опрацьоване та буде відправлено сьогодні, номер ттн для відстеж…"
type textarea "Ваше замовлення опрацьоване та буде відправлено сьогодні, номер ттн для відстеж…"
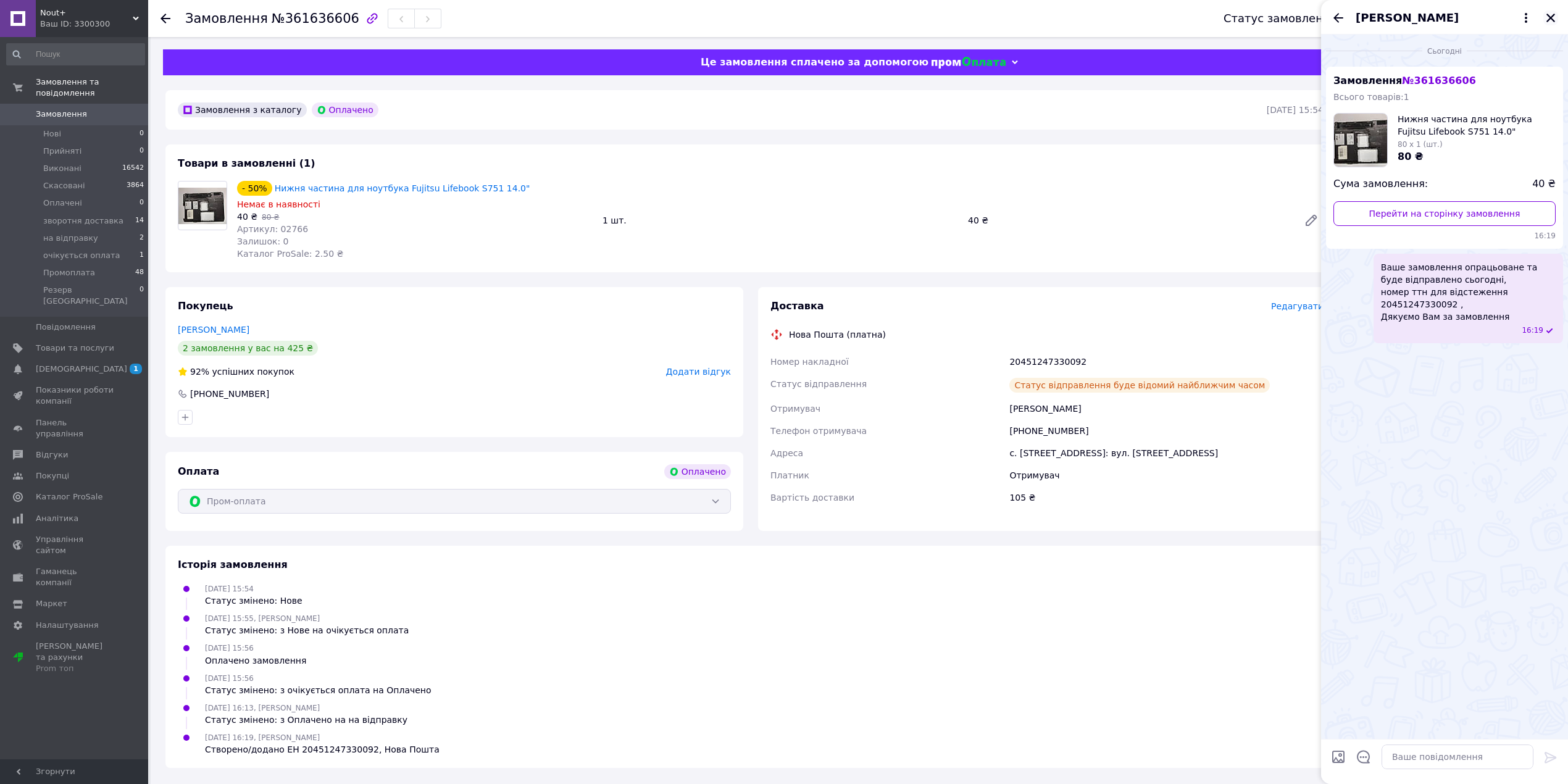
click at [1548, 17] on icon "Закрити" at bounding box center [1551, 18] width 11 height 11
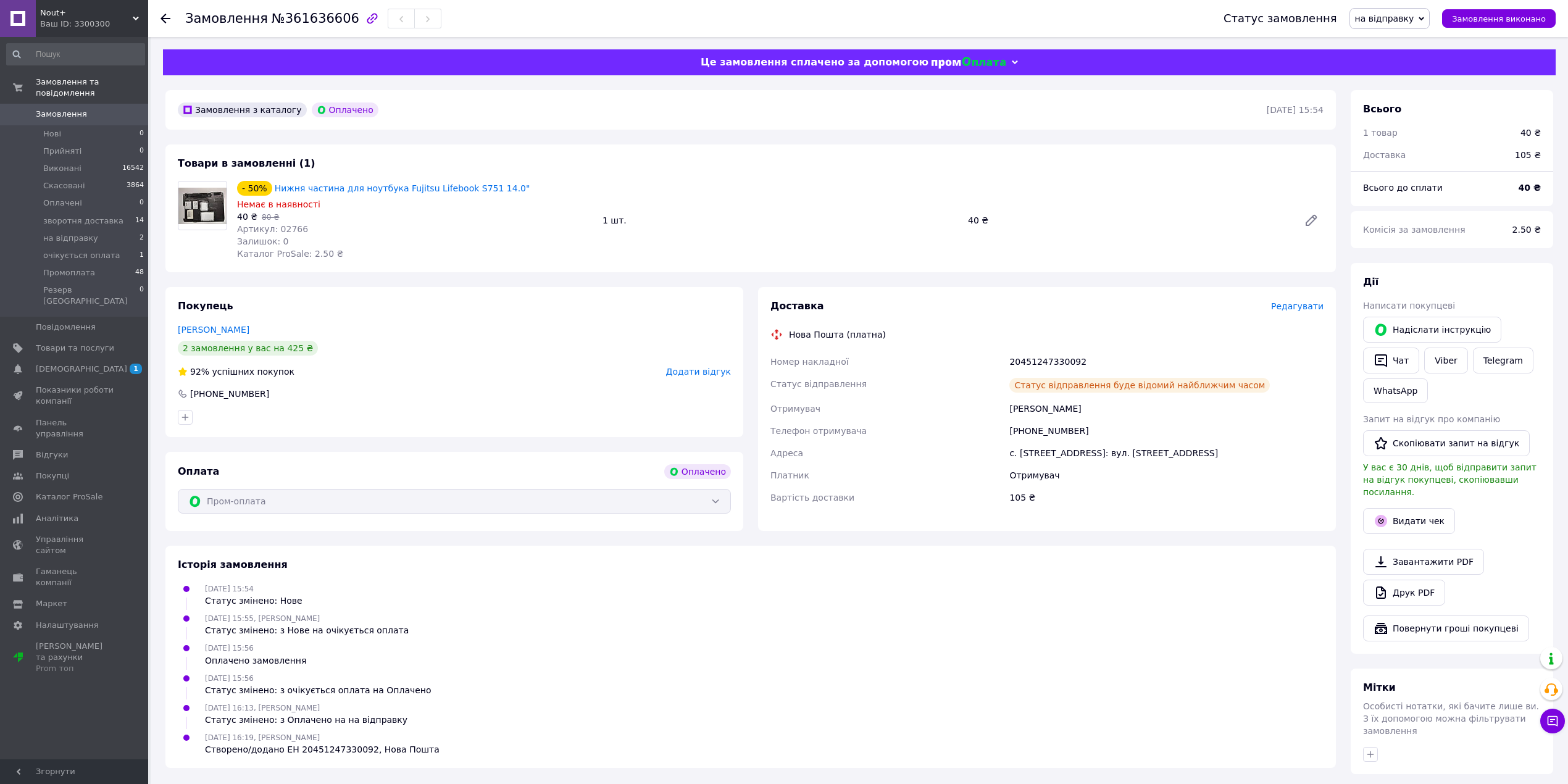
click at [1406, 18] on span "на відправку" at bounding box center [1385, 18] width 59 height 10
click at [1406, 120] on li "Промоплата" at bounding box center [1414, 122] width 128 height 18
click at [162, 17] on use at bounding box center [166, 18] width 10 height 10
